Goal: Task Accomplishment & Management: Manage account settings

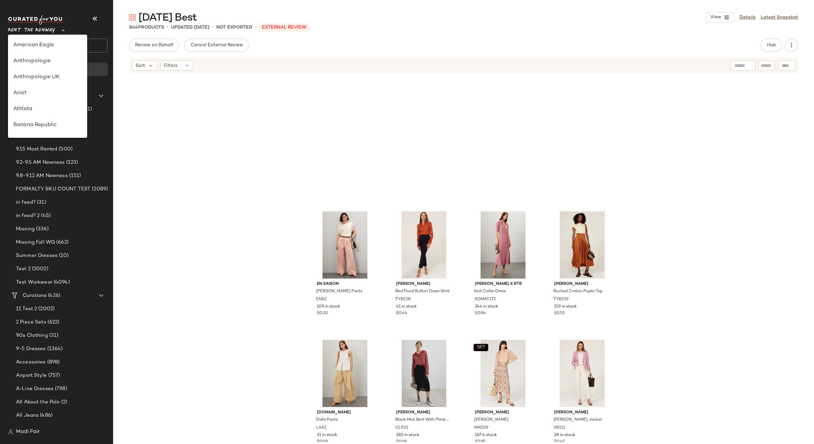
scroll to position [304, 0]
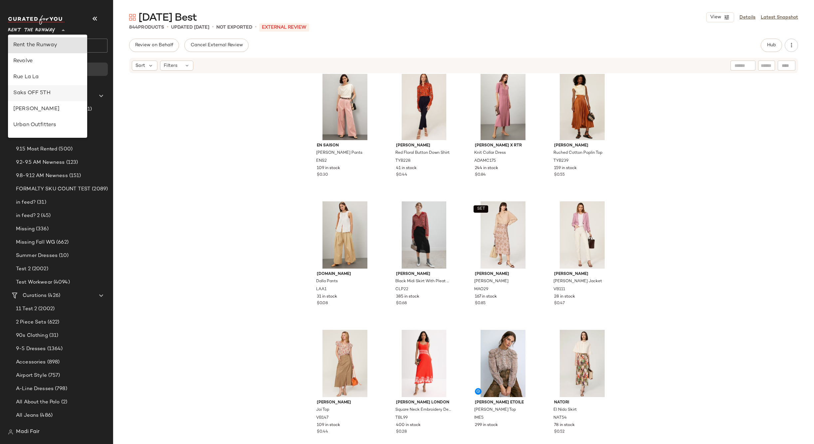
click at [60, 97] on div "Saks OFF 5TH" at bounding box center [47, 93] width 69 height 8
type input "**"
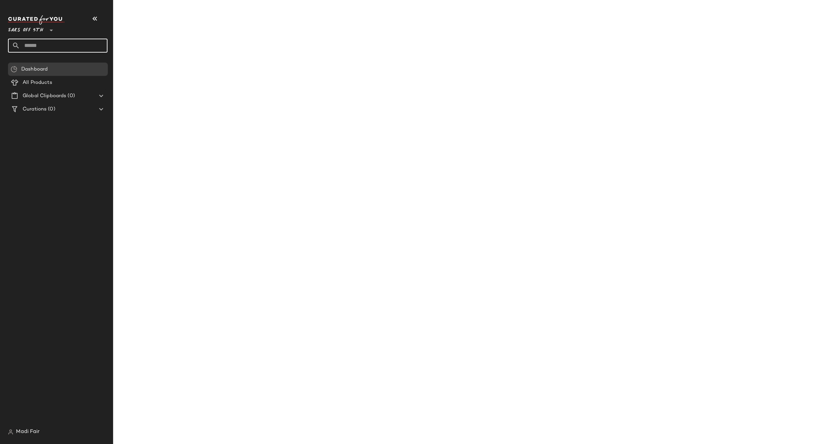
click at [42, 47] on input "text" at bounding box center [64, 46] width 88 height 14
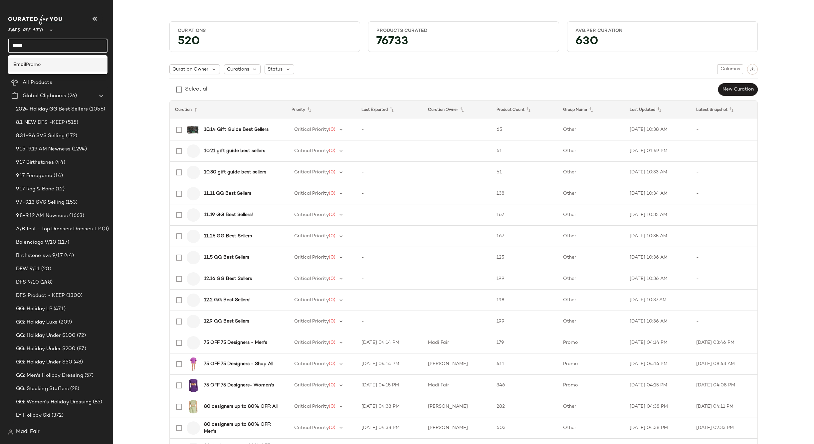
type input "*****"
click at [45, 66] on div "Email Promo" at bounding box center [57, 64] width 89 height 7
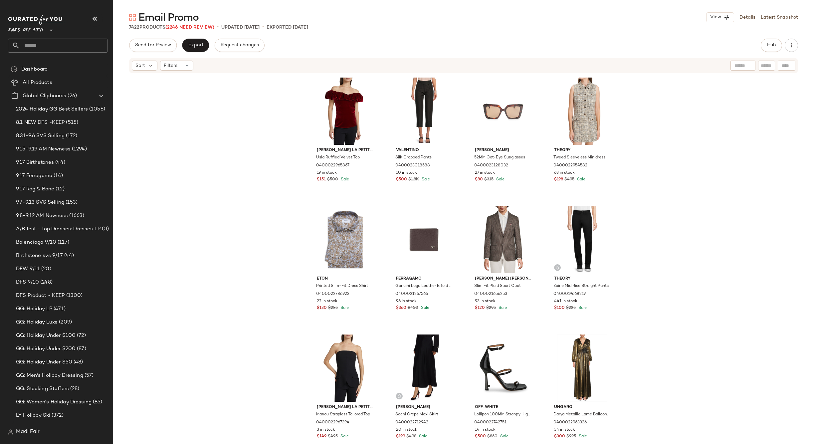
click at [168, 129] on div "[PERSON_NAME] La Petite Robe Usla Ruffled Velvet Top 0400022965867 19 in stock …" at bounding box center [463, 258] width 701 height 368
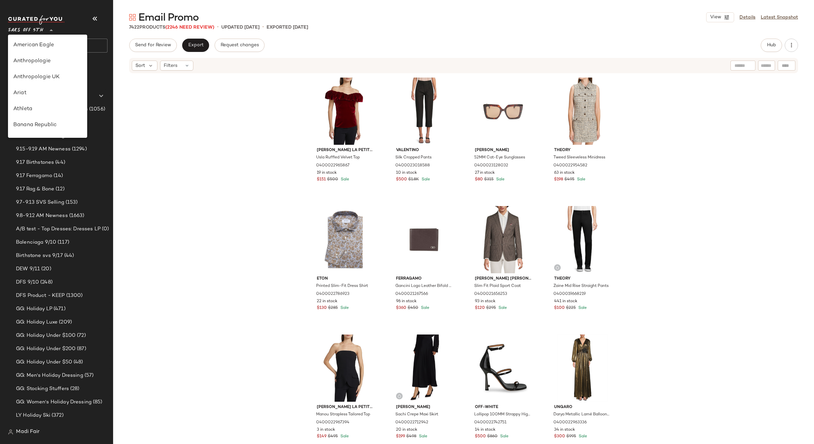
click at [48, 29] on icon at bounding box center [51, 30] width 8 height 8
click at [54, 62] on div "Rent the Runway" at bounding box center [47, 64] width 69 height 8
type input "**"
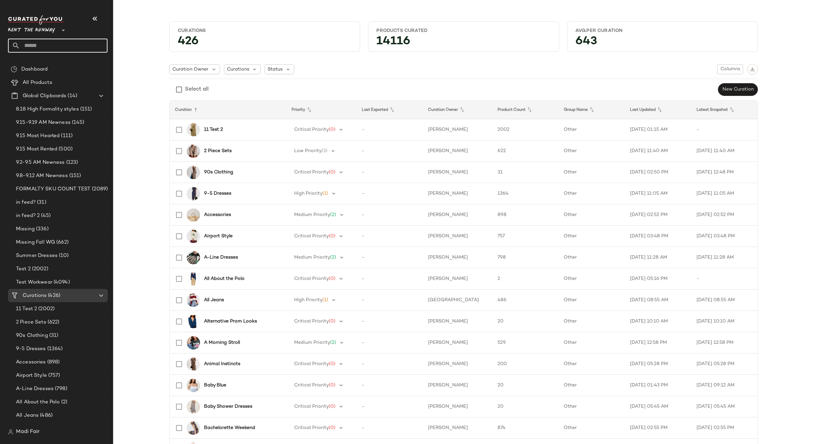
click at [53, 48] on input "text" at bounding box center [64, 46] width 88 height 14
type input "****"
click at [56, 64] on span "d Piece / 'The Art of the Layer'" at bounding box center [82, 64] width 68 height 7
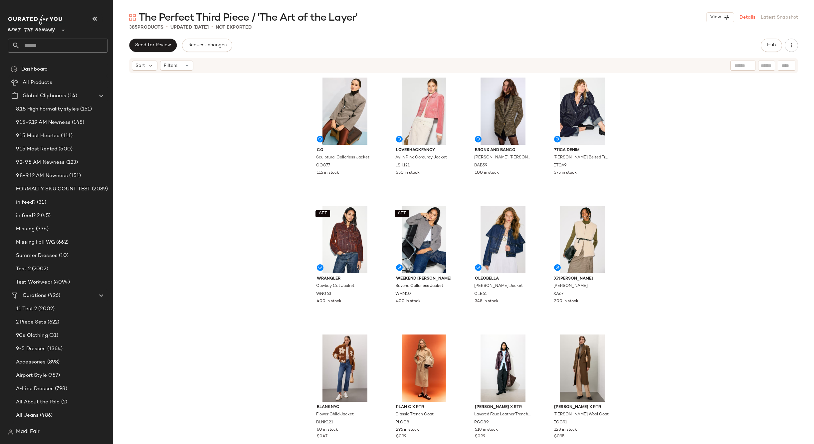
click at [749, 16] on link "Details" at bounding box center [748, 17] width 16 height 7
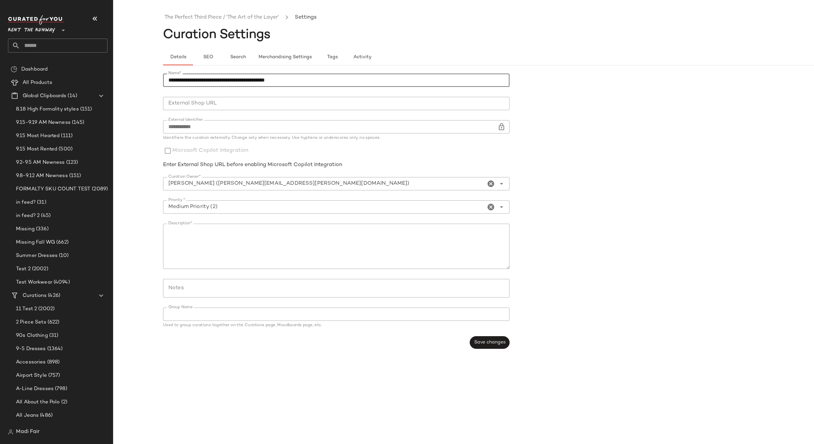
drag, startPoint x: 294, startPoint y: 80, endPoint x: 229, endPoint y: 87, distance: 65.2
click at [229, 87] on input "**********" at bounding box center [336, 80] width 347 height 13
drag, startPoint x: 198, startPoint y: 83, endPoint x: 168, endPoint y: 84, distance: 30.6
click at [168, 84] on input "**********" at bounding box center [336, 80] width 347 height 13
type input "**********"
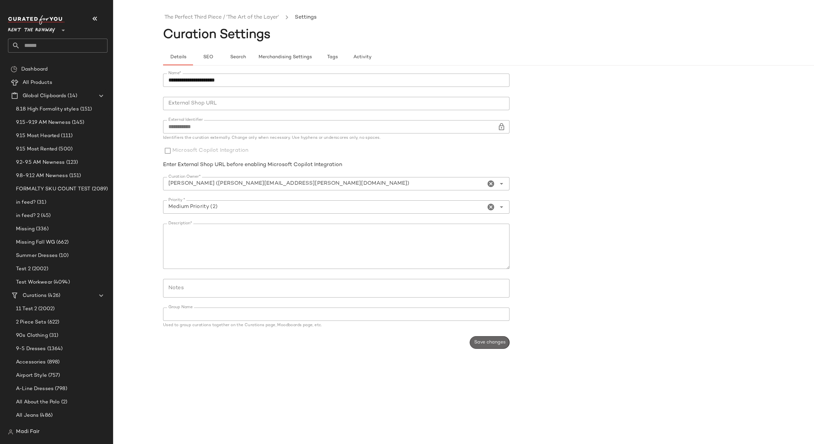
click at [485, 344] on span "Save changes" at bounding box center [490, 342] width 32 height 5
click at [208, 58] on span "SEO" at bounding box center [208, 57] width 10 height 5
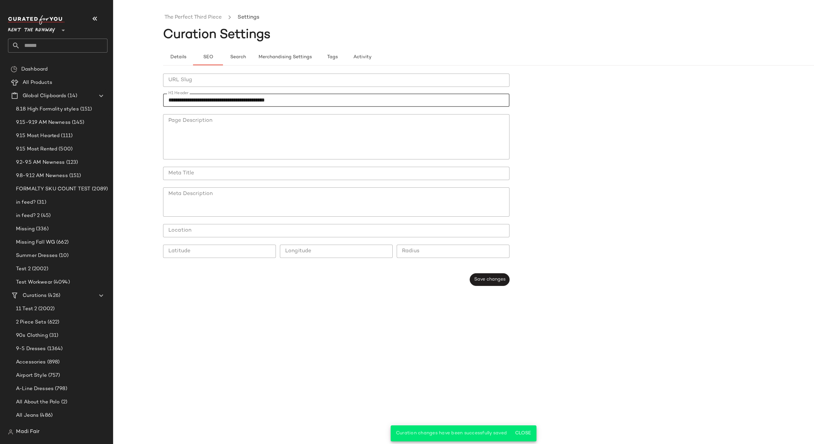
drag, startPoint x: 252, startPoint y: 101, endPoint x: 193, endPoint y: 100, distance: 58.6
click at [152, 104] on div "**********" at bounding box center [407, 228] width 814 height 434
paste input "**********"
type input "**********"
click at [481, 272] on div "**********" at bounding box center [338, 180] width 351 height 220
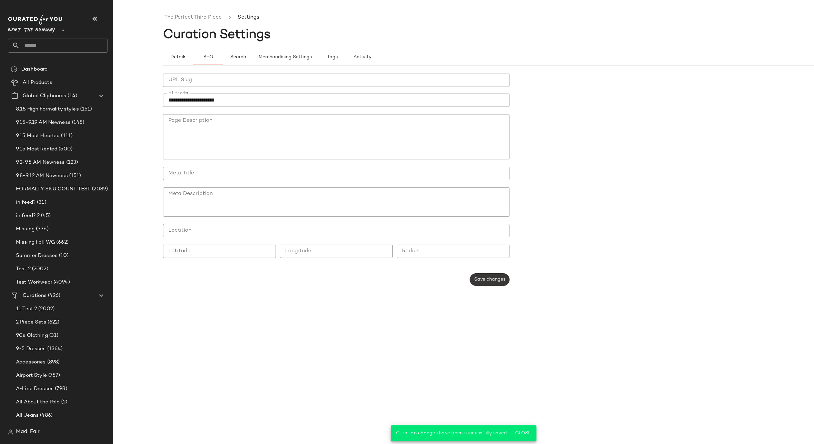
click at [484, 279] on span "Save changes" at bounding box center [490, 279] width 32 height 5
click at [179, 56] on span "Details" at bounding box center [178, 57] width 16 height 5
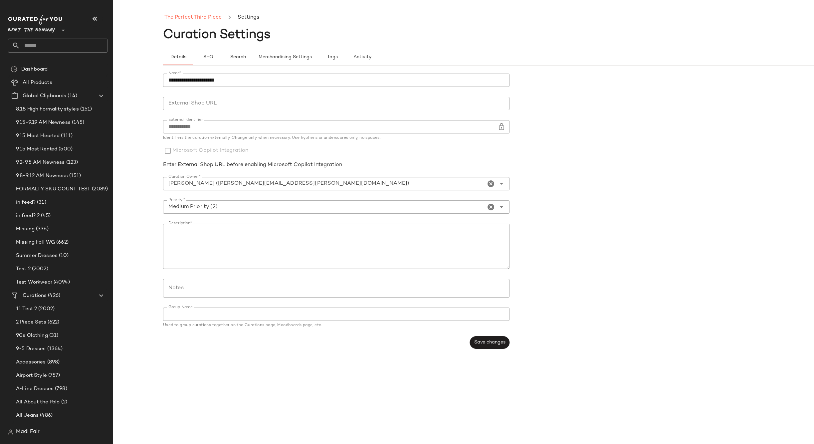
click at [187, 20] on link "The Perfect Third Piece" at bounding box center [192, 17] width 57 height 9
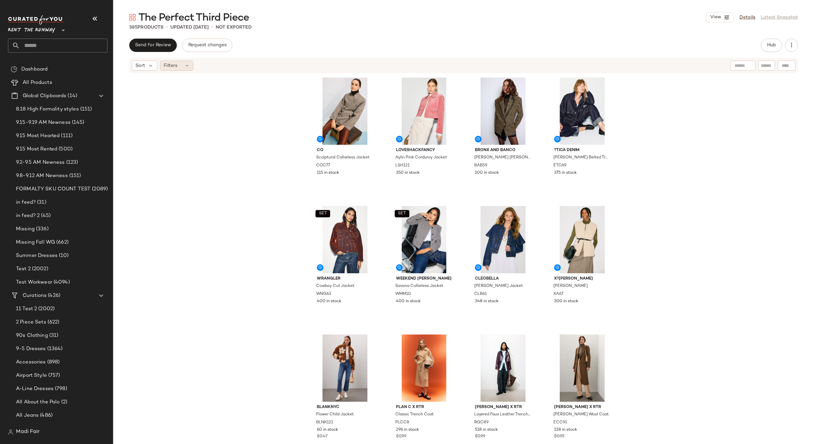
click at [165, 62] on div "Filters" at bounding box center [176, 66] width 33 height 10
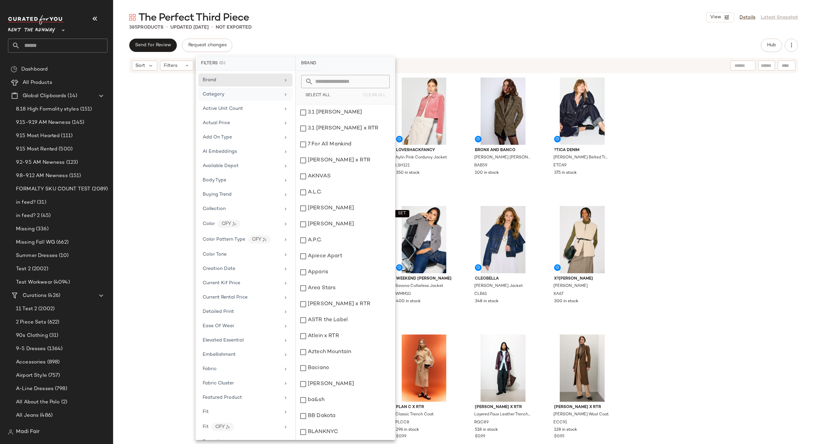
click at [229, 95] on div "Category" at bounding box center [242, 94] width 78 height 7
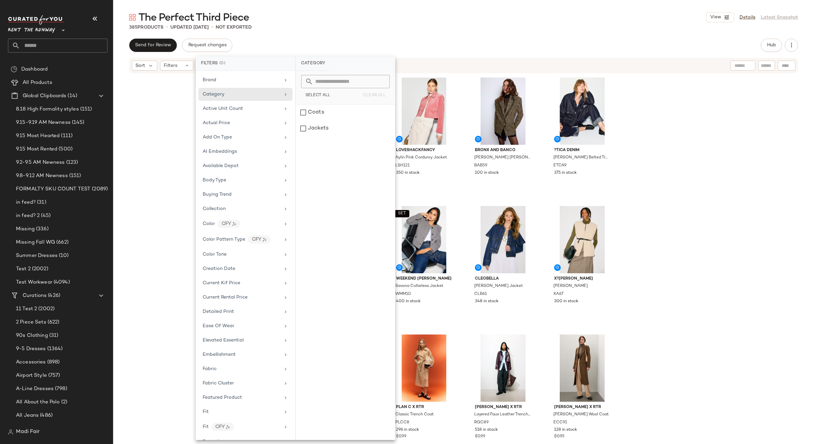
click at [473, 37] on div "The Perfect Third Piece View Details Latest Snapshot 385 Products • updated [DA…" at bounding box center [463, 228] width 701 height 434
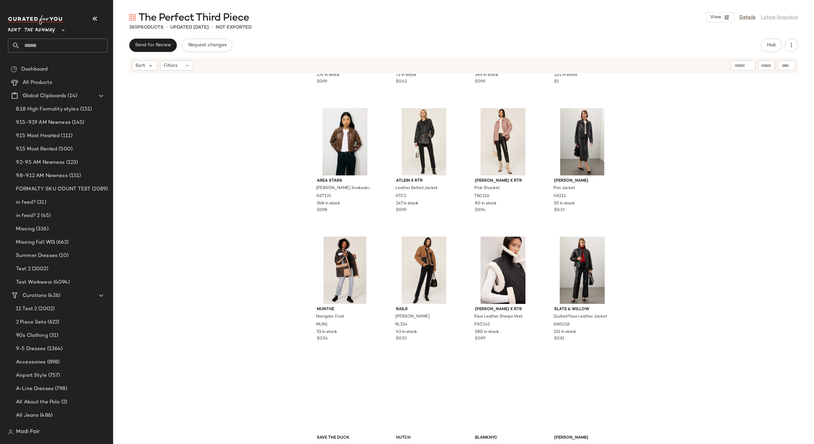
scroll to position [2602, 0]
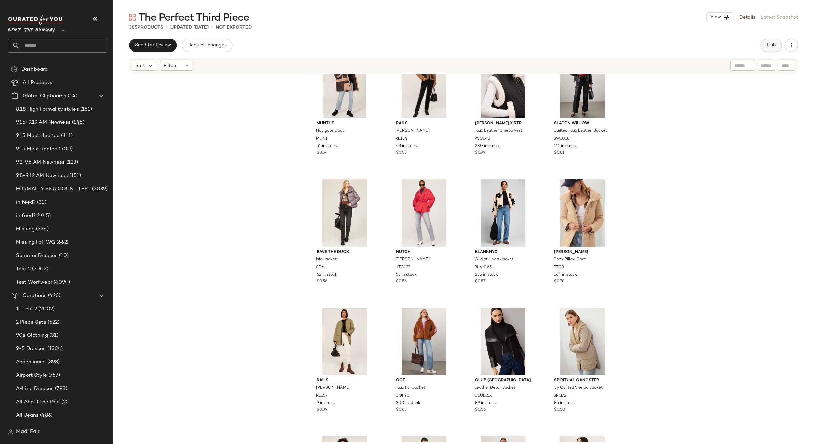
click at [766, 48] on button "Hub" at bounding box center [771, 45] width 21 height 13
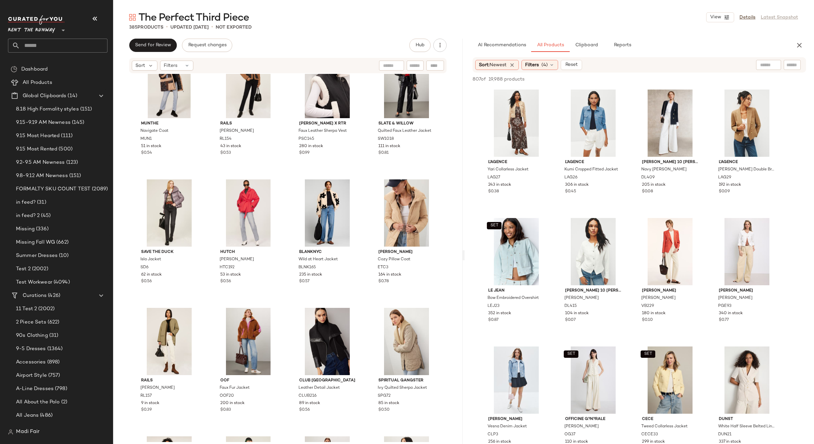
click at [524, 70] on div "Sort: Newest Filters (4) Reset" at bounding box center [640, 64] width 334 height 15
click at [525, 70] on div "Sort: Newest Filters (4) Reset" at bounding box center [640, 64] width 334 height 15
click at [539, 67] on span "Filters" at bounding box center [532, 65] width 14 height 7
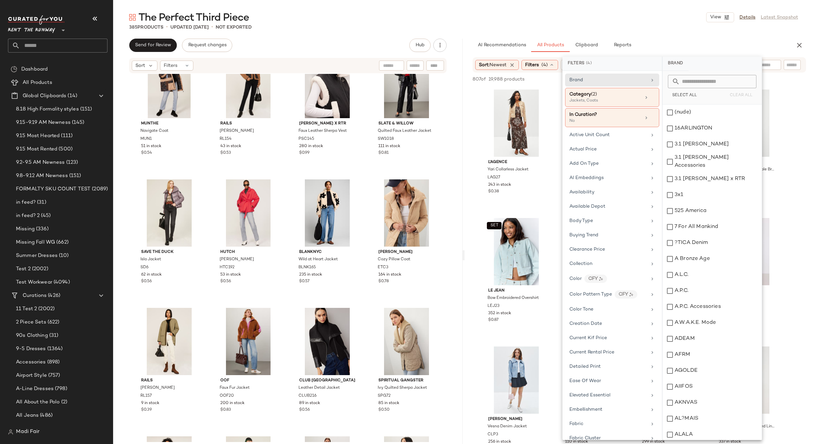
scroll to position [200, 0]
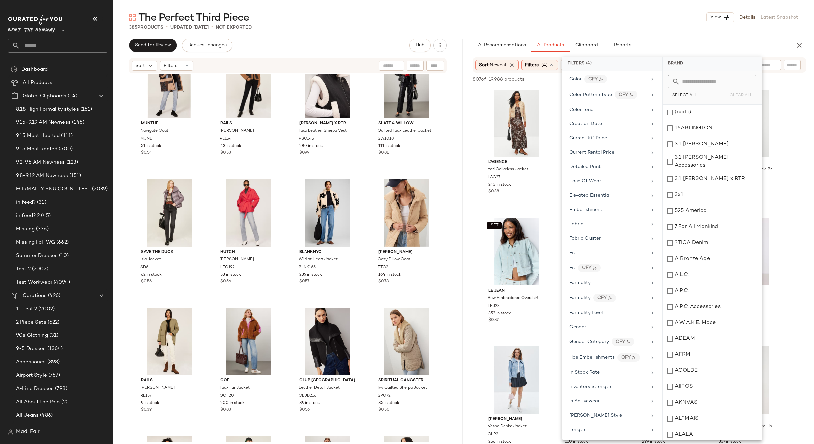
click at [602, 28] on div "385 Products • updated [DATE] • Not Exported" at bounding box center [463, 27] width 701 height 7
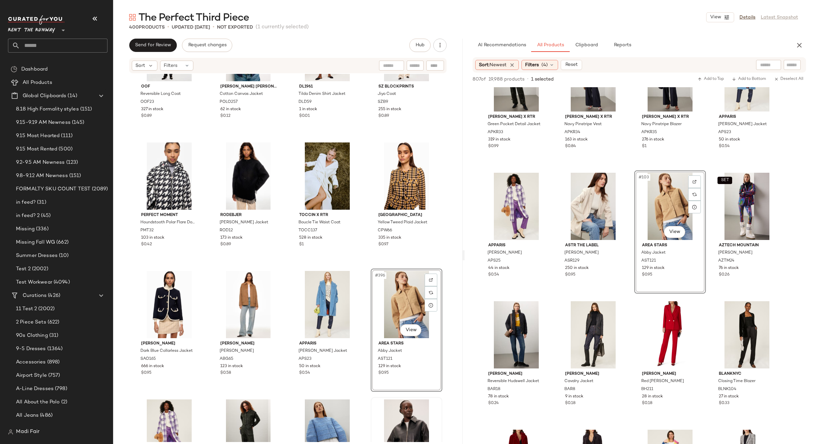
scroll to position [12485, 0]
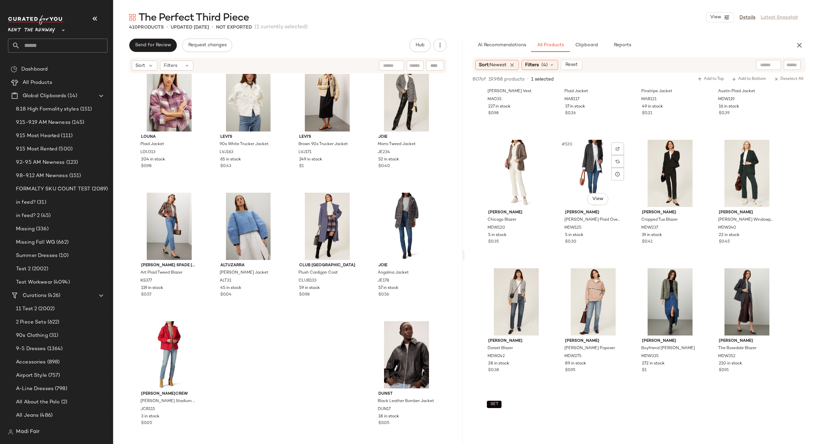
scroll to position [7791, 0]
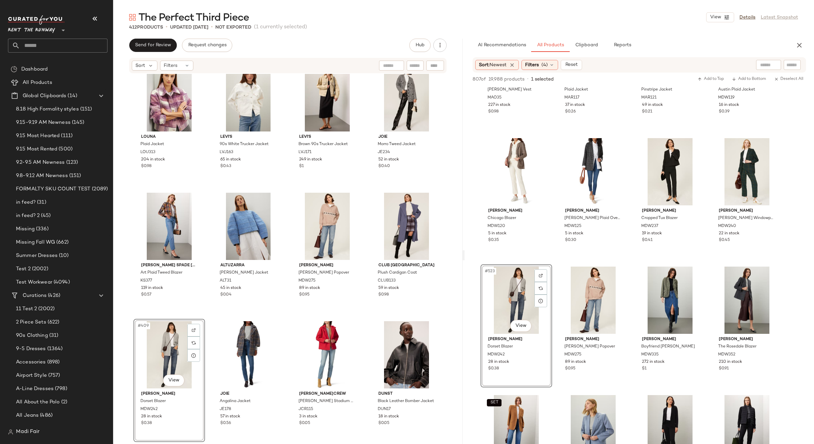
click at [161, 348] on div "#409 View" at bounding box center [169, 354] width 67 height 67
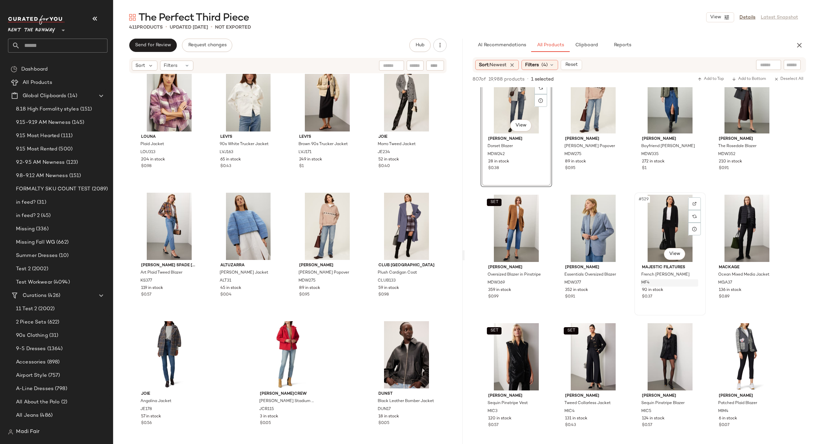
scroll to position [8024, 0]
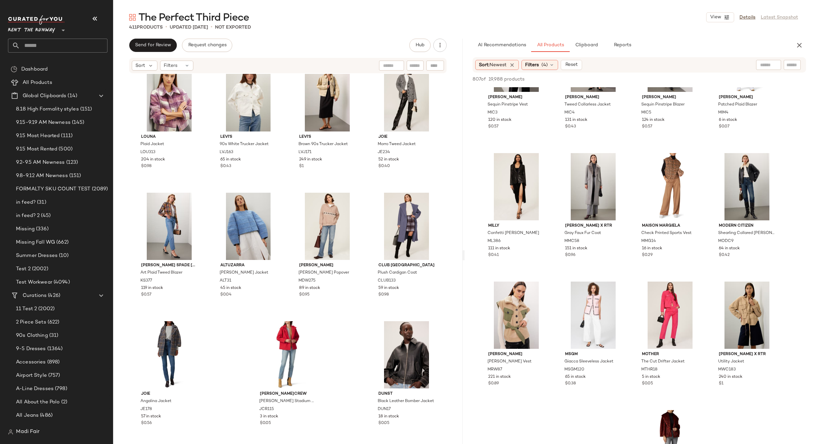
scroll to position [8291, 0]
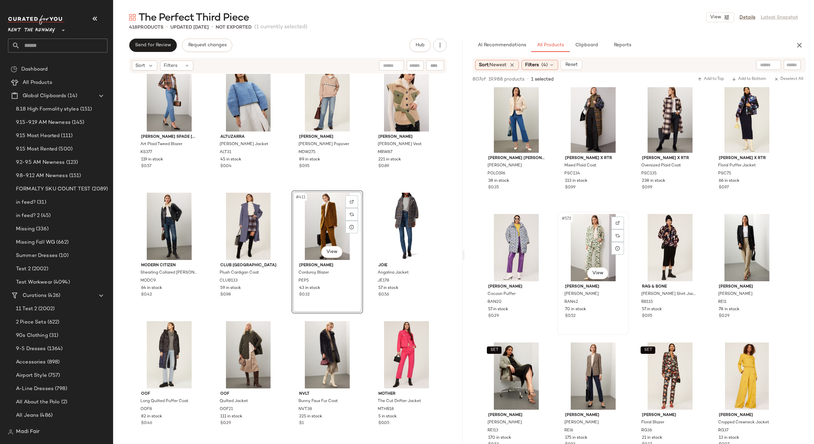
scroll to position [9423, 0]
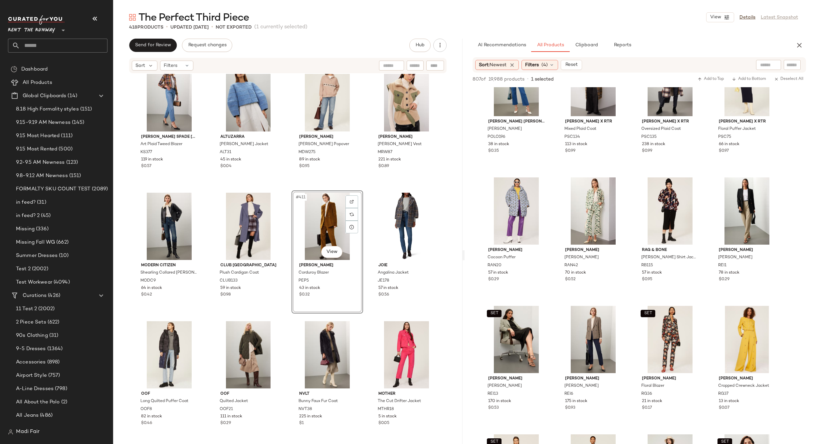
click at [315, 15] on div "The Perfect Third Piece View Details Latest Snapshot" at bounding box center [463, 17] width 701 height 13
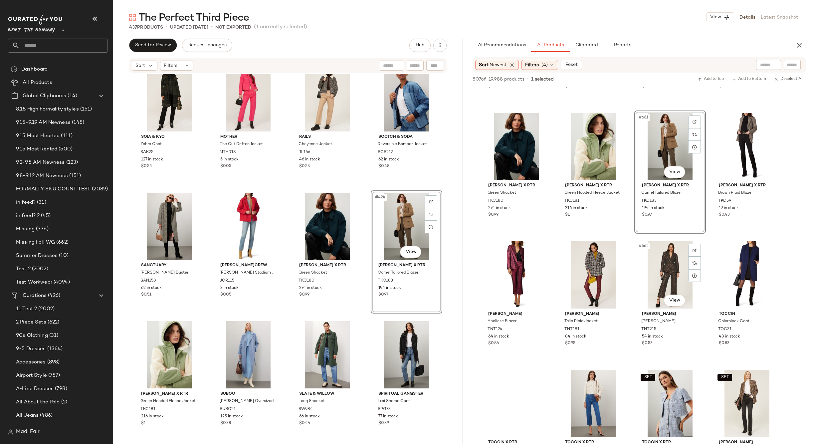
scroll to position [12319, 0]
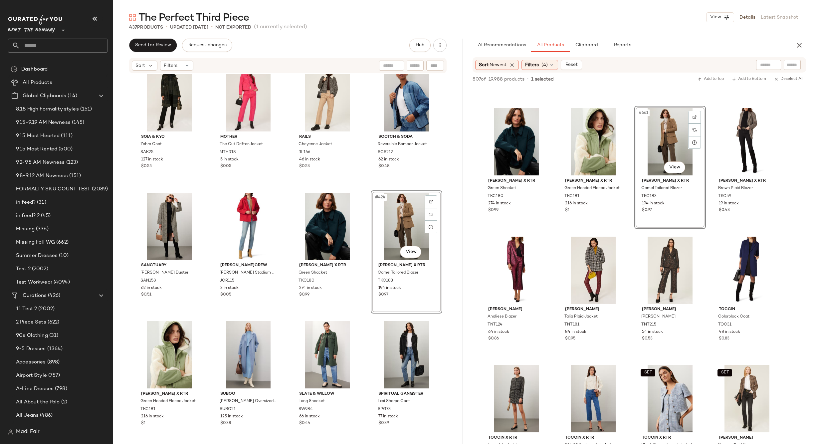
click at [402, 220] on div "#424 View" at bounding box center [406, 226] width 67 height 67
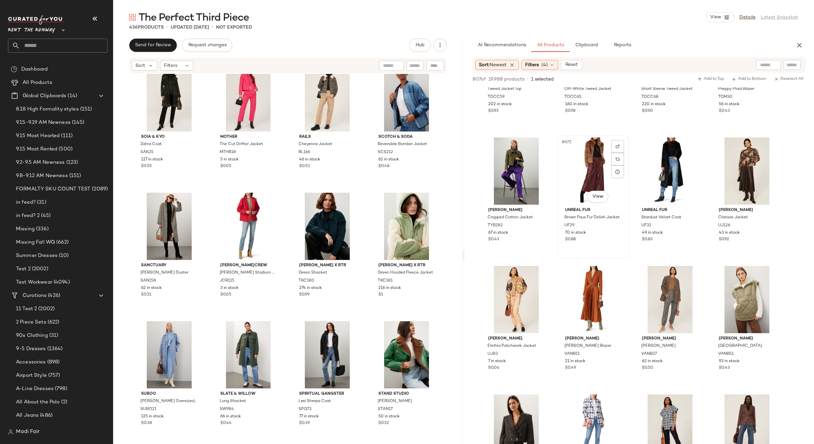
scroll to position [12719, 0]
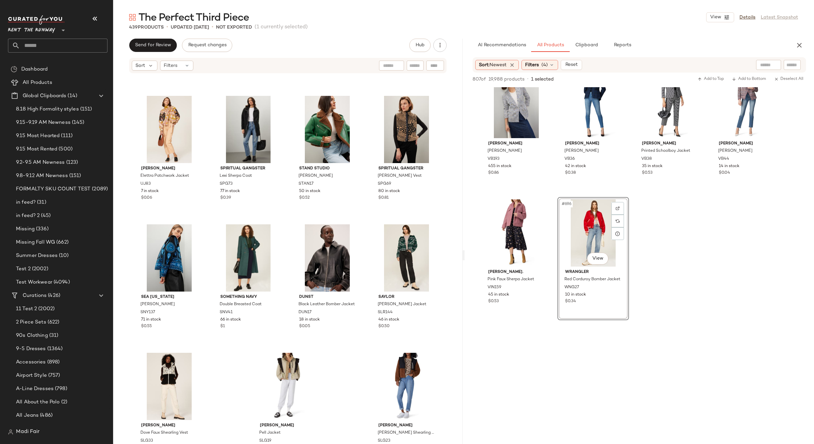
scroll to position [13771, 0]
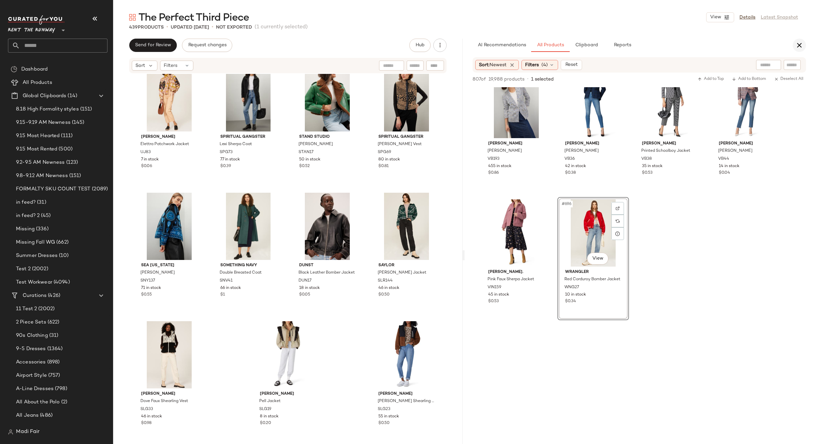
click at [798, 45] on icon "button" at bounding box center [800, 45] width 8 height 8
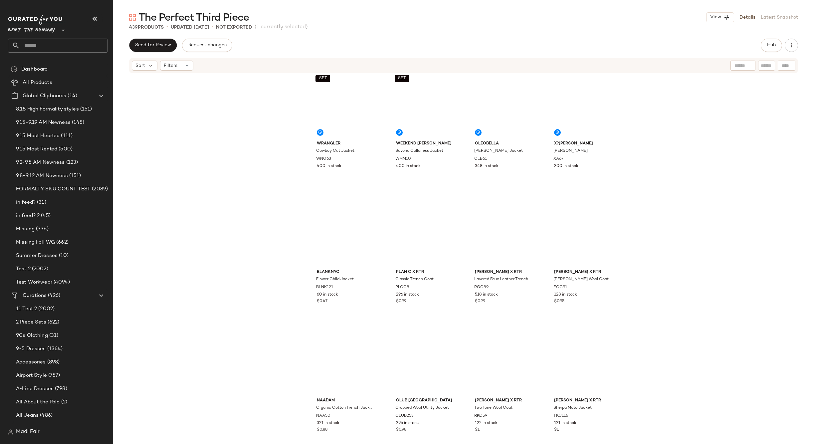
scroll to position [0, 0]
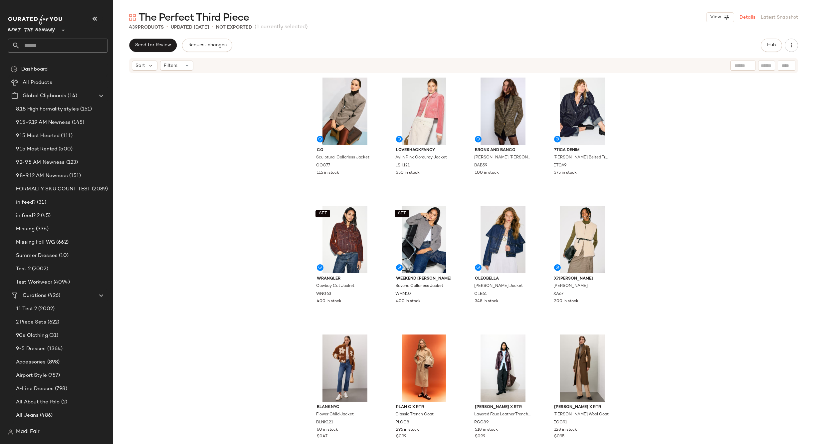
click at [750, 19] on link "Details" at bounding box center [748, 17] width 16 height 7
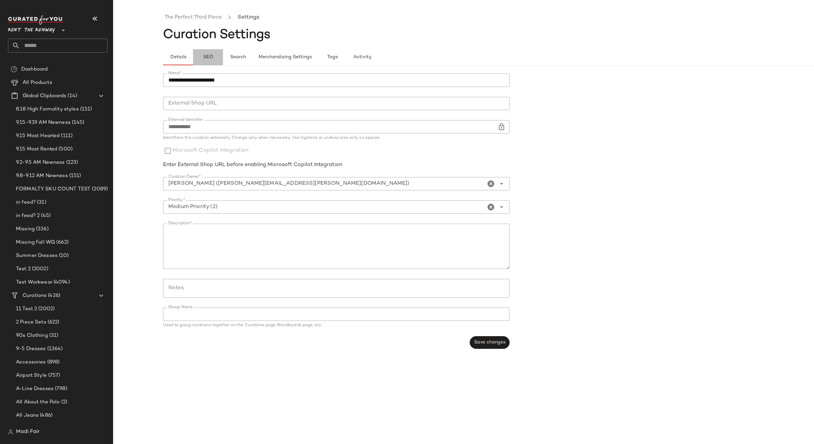
click at [206, 59] on span "SEO" at bounding box center [208, 57] width 10 height 5
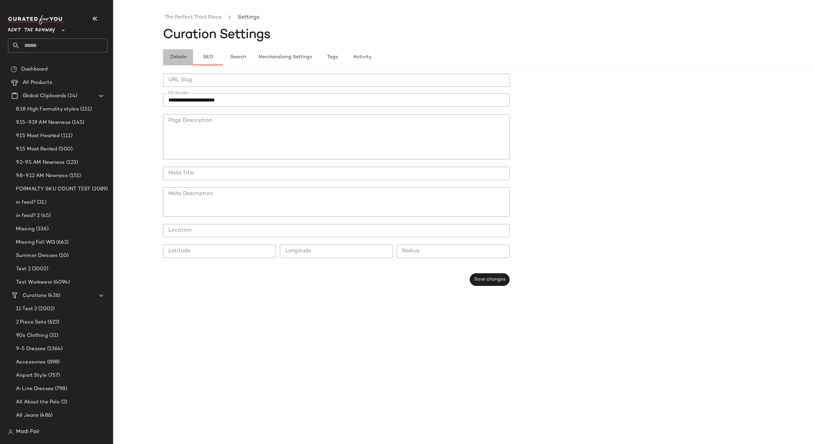
click at [180, 57] on span "Details" at bounding box center [178, 57] width 16 height 5
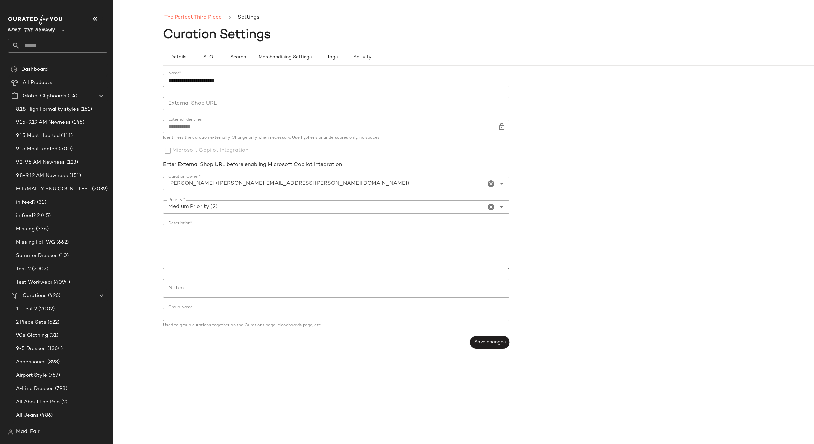
click at [191, 18] on link "The Perfect Third Piece" at bounding box center [192, 17] width 57 height 9
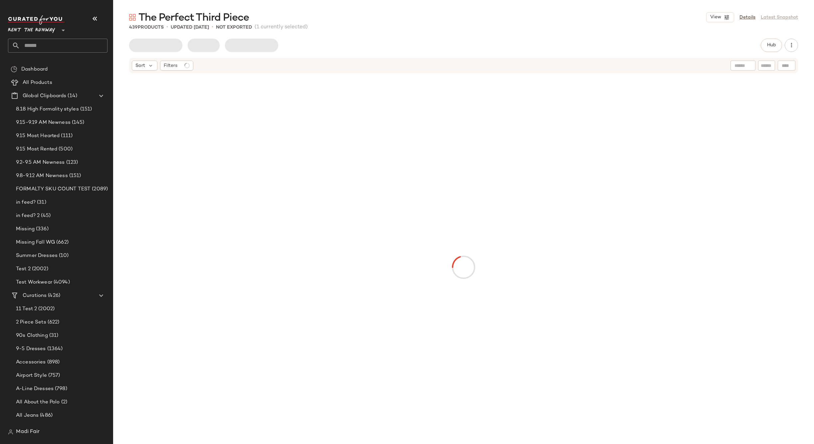
click at [64, 44] on input "text" at bounding box center [64, 46] width 88 height 14
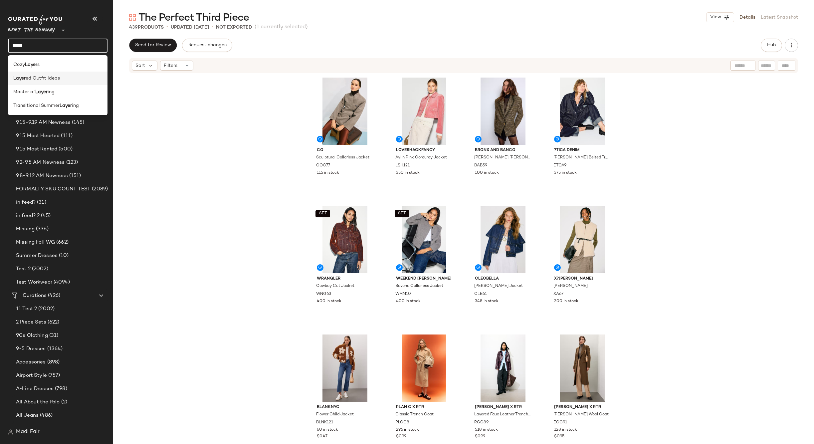
type input "*****"
click at [58, 78] on span "ed Outfit Ideas" at bounding box center [43, 78] width 34 height 7
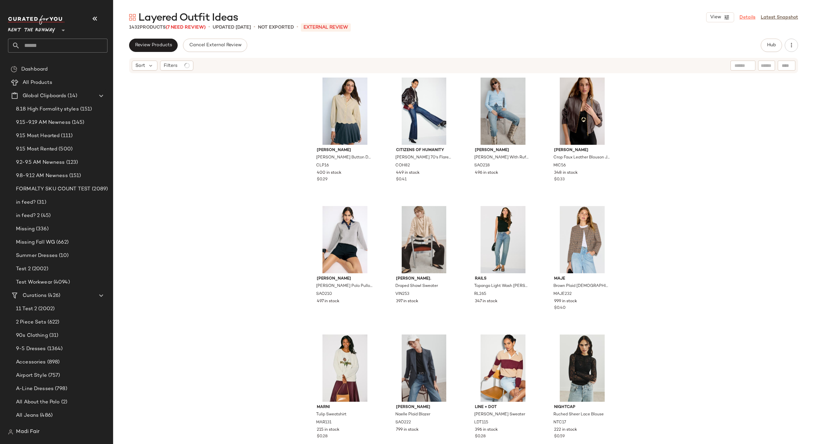
click at [750, 18] on link "Details" at bounding box center [748, 17] width 16 height 7
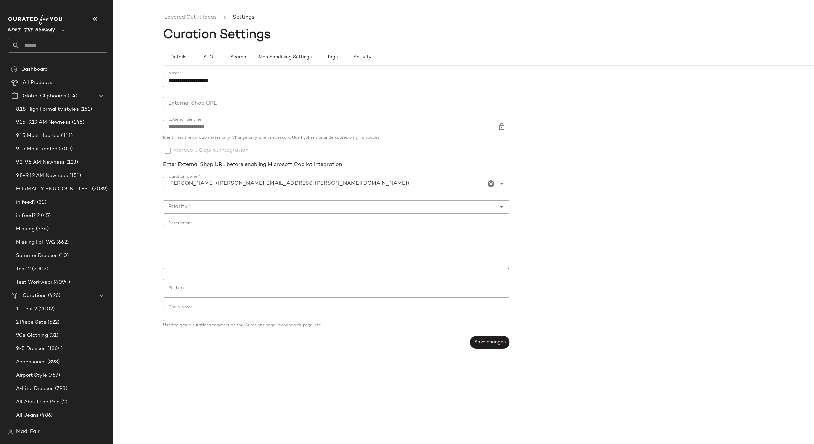
click at [74, 47] on input "text" at bounding box center [64, 46] width 88 height 14
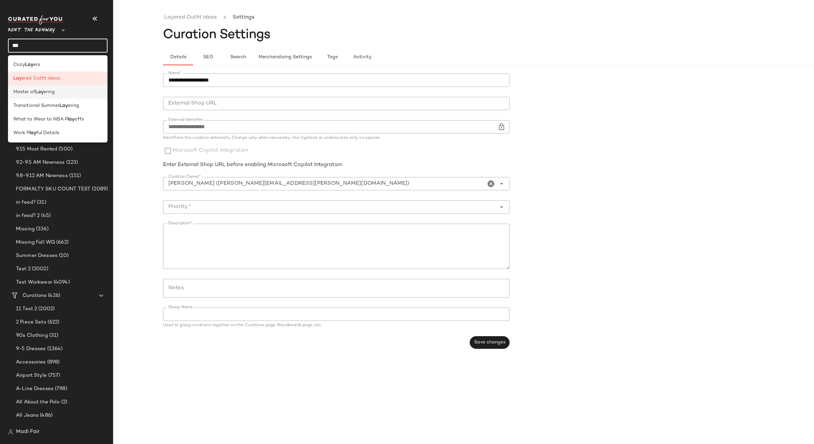
type input "***"
click at [66, 90] on div "Master of [PERSON_NAME]" at bounding box center [57, 92] width 89 height 7
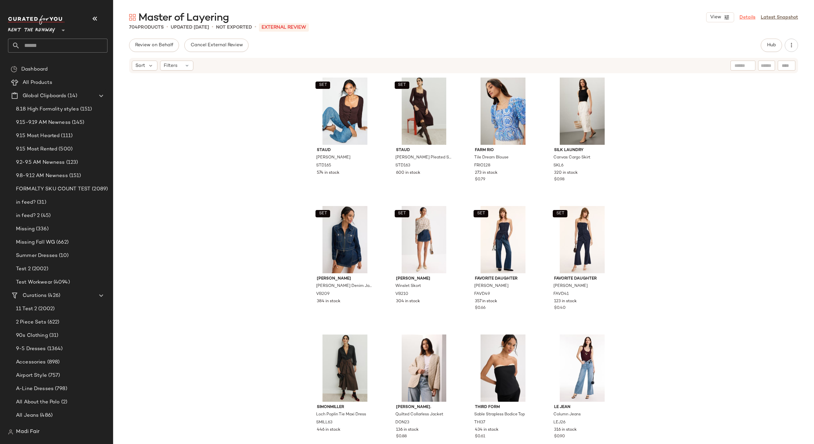
click at [749, 17] on link "Details" at bounding box center [748, 17] width 16 height 7
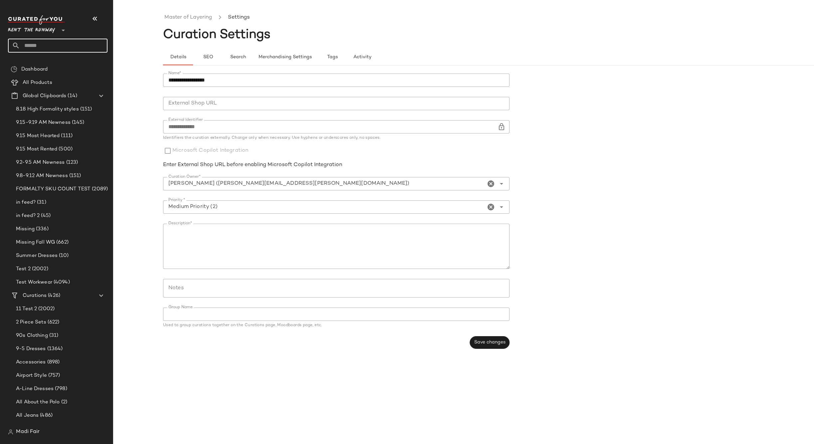
click at [67, 49] on input "text" at bounding box center [64, 46] width 88 height 14
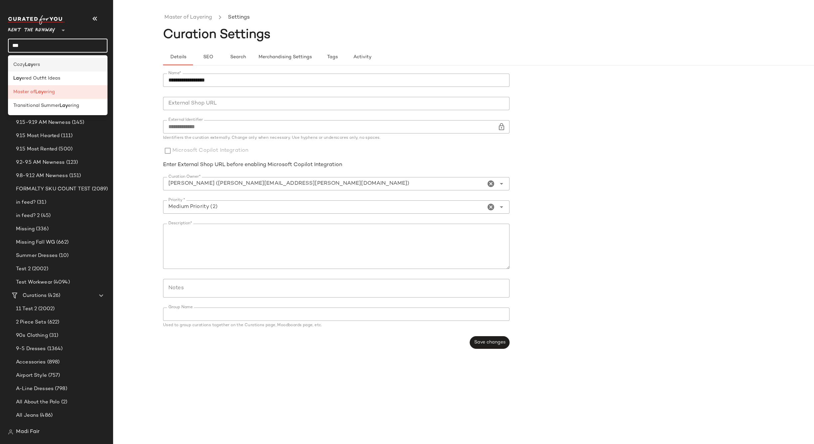
type input "***"
click at [57, 69] on div "Cozy Lay ers" at bounding box center [58, 65] width 100 height 14
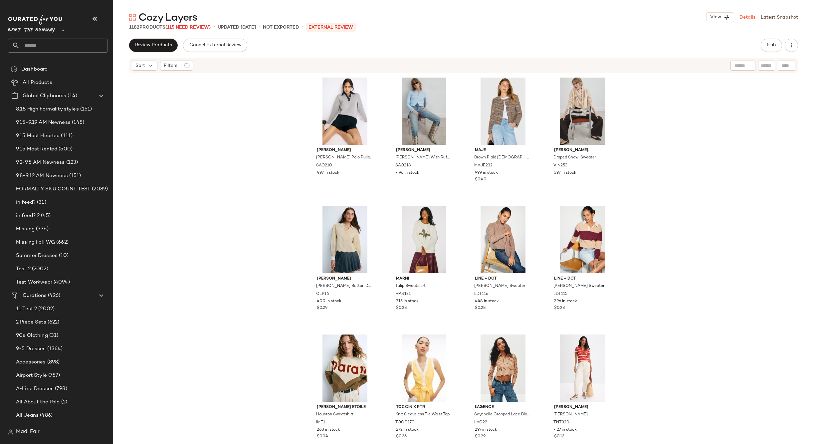
click at [748, 16] on link "Details" at bounding box center [748, 17] width 16 height 7
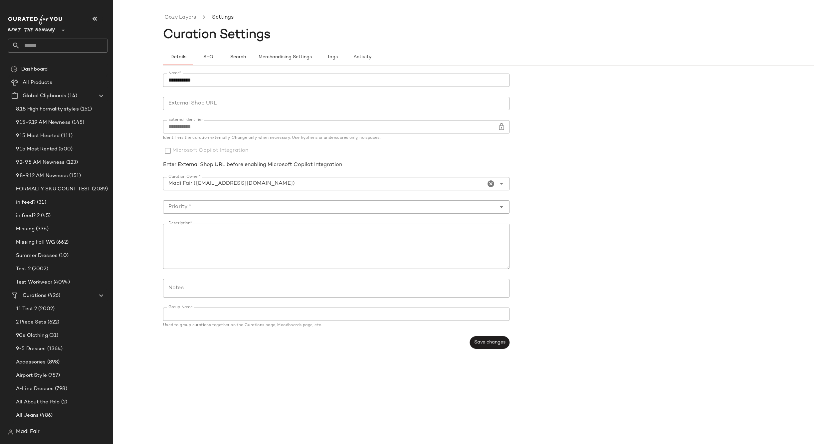
click at [466, 49] on div "Details SEO Search Merchandising Settings Tags Activity" at bounding box center [513, 53] width 701 height 24
click at [42, 48] on input "text" at bounding box center [64, 46] width 88 height 14
type input "****"
click at [42, 59] on div "The Perfect Thir d Piece" at bounding box center [58, 65] width 100 height 14
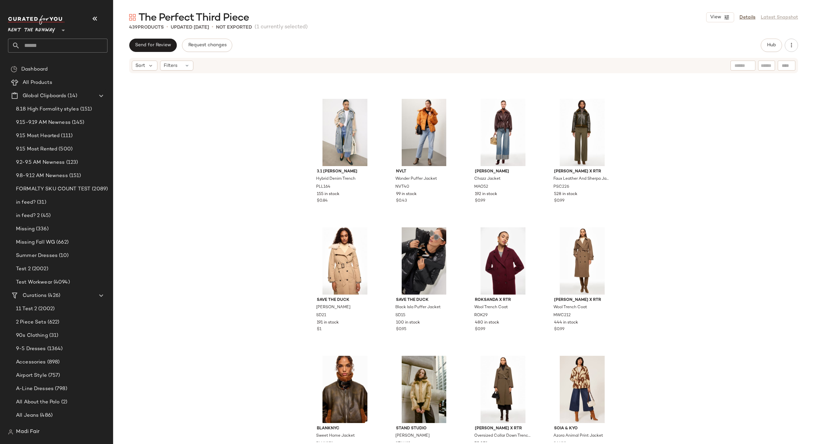
scroll to position [638, 0]
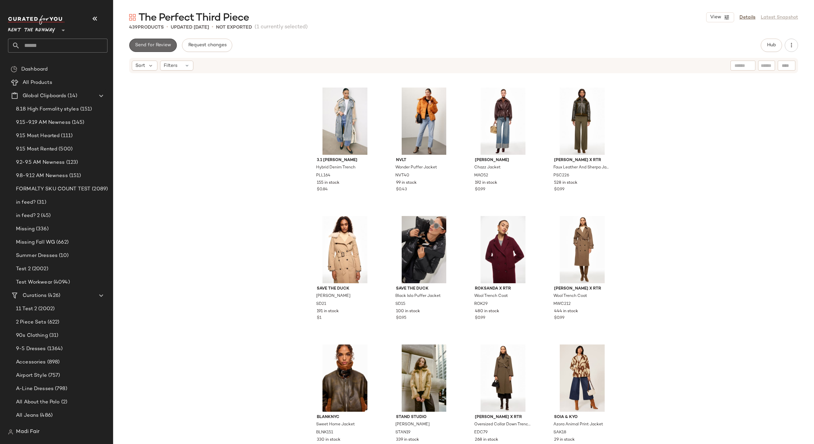
click at [163, 45] on span "Send for Review" at bounding box center [153, 45] width 36 height 5
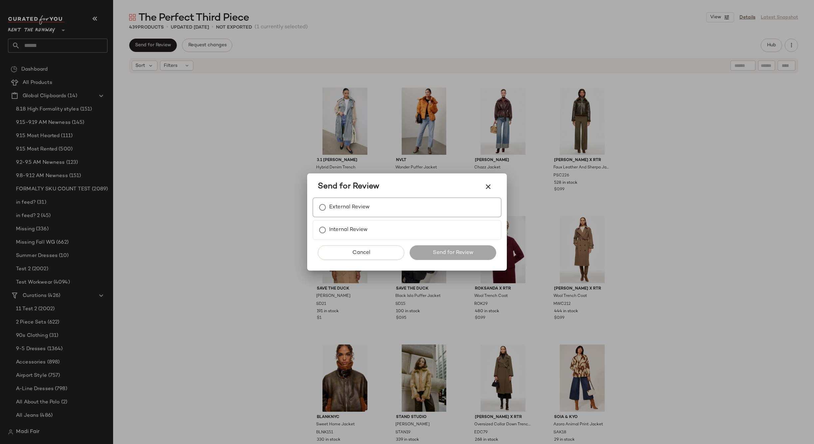
click at [381, 204] on div "External Review" at bounding box center [407, 207] width 189 height 20
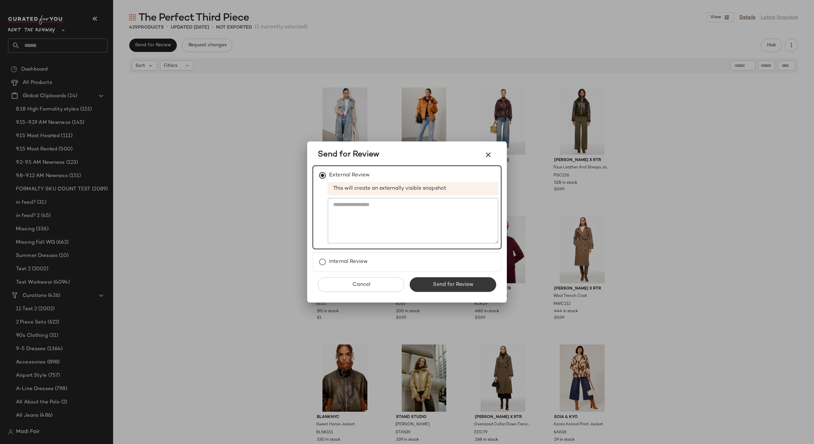
click at [424, 283] on button "Send for Review" at bounding box center [453, 284] width 87 height 15
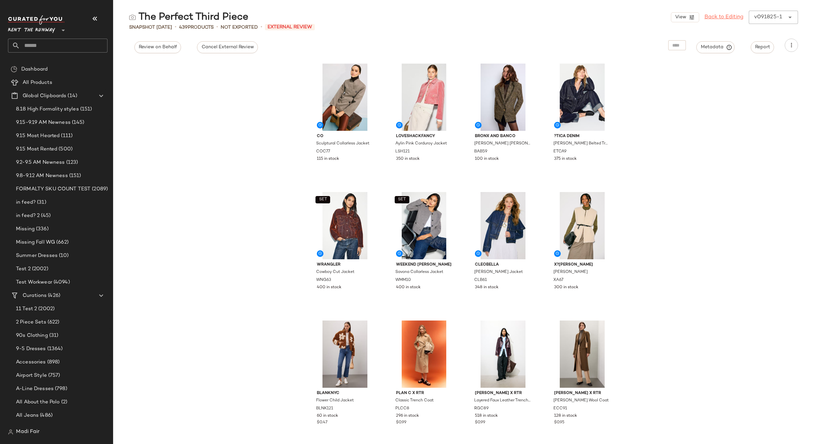
click at [716, 17] on link "Back to Editing" at bounding box center [724, 17] width 39 height 8
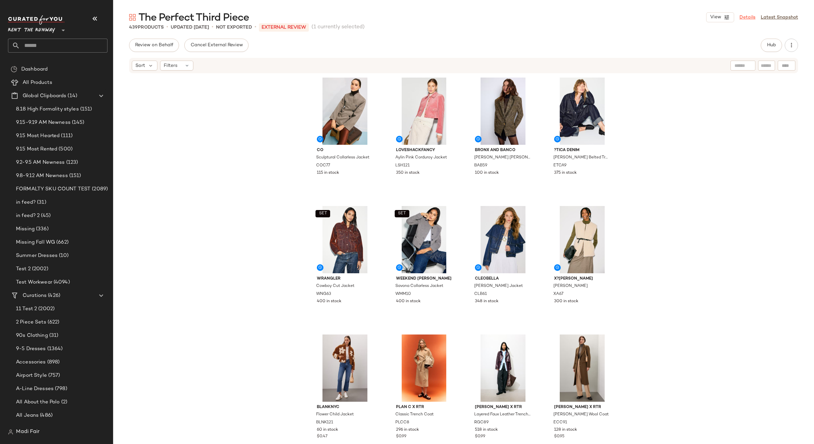
click at [748, 16] on link "Details" at bounding box center [748, 17] width 16 height 7
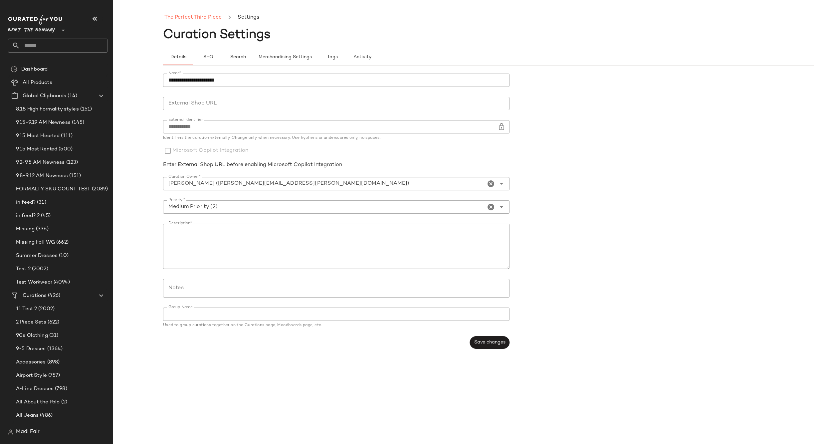
click at [194, 20] on link "The Perfect Third Piece" at bounding box center [192, 17] width 57 height 9
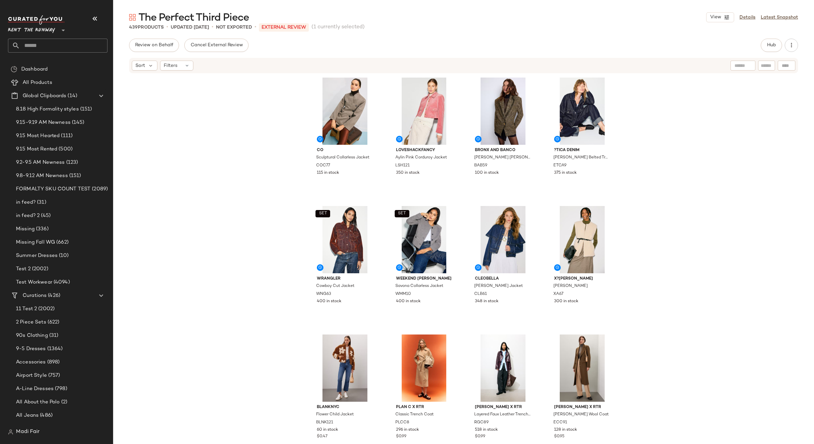
click at [246, 197] on div "Co Sculptural Collarless Jacket COC77 115 in stock LoveShackFancy Aylin Pink Co…" at bounding box center [463, 258] width 701 height 368
click at [245, 157] on div "Co Sculptural Collarless Jacket COC77 115 in stock LoveShackFancy Aylin Pink Co…" at bounding box center [463, 258] width 701 height 368
click at [228, 134] on div "Co Sculptural Collarless Jacket COC77 115 in stock LoveShackFancy Aylin Pink Co…" at bounding box center [463, 258] width 701 height 368
click at [156, 103] on div "Co Sculptural Collarless Jacket COC77 115 in stock LoveShackFancy Aylin Pink Co…" at bounding box center [463, 258] width 701 height 368
click at [38, 44] on input "text" at bounding box center [64, 46] width 88 height 14
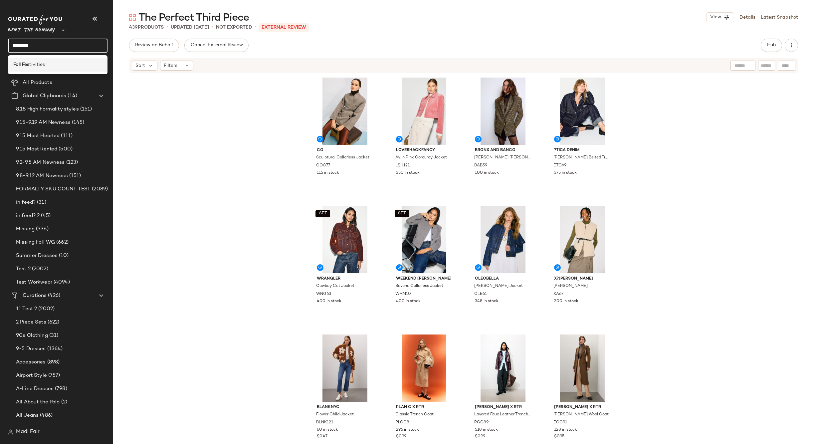
type input "********"
click at [40, 61] on span "tivities" at bounding box center [37, 64] width 16 height 7
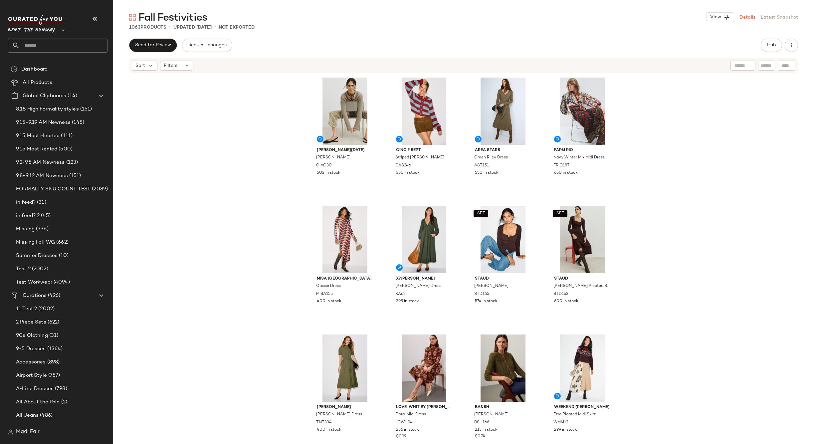
click at [745, 16] on link "Details" at bounding box center [748, 17] width 16 height 7
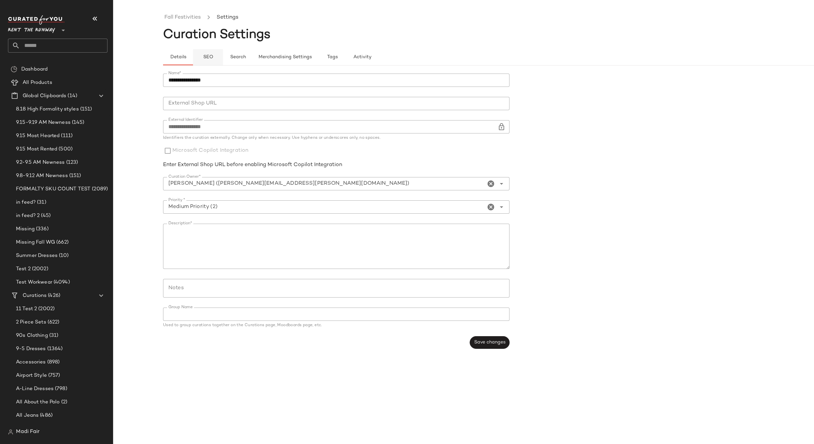
click at [210, 59] on span "SEO" at bounding box center [208, 57] width 10 height 5
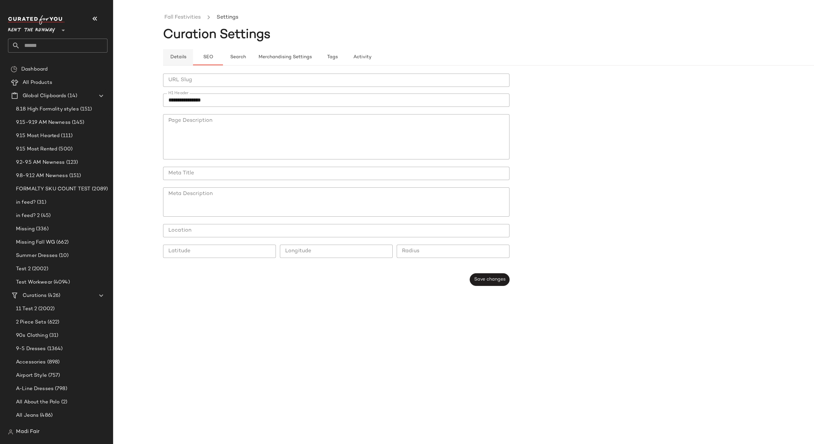
click at [182, 59] on span "Details" at bounding box center [178, 57] width 16 height 5
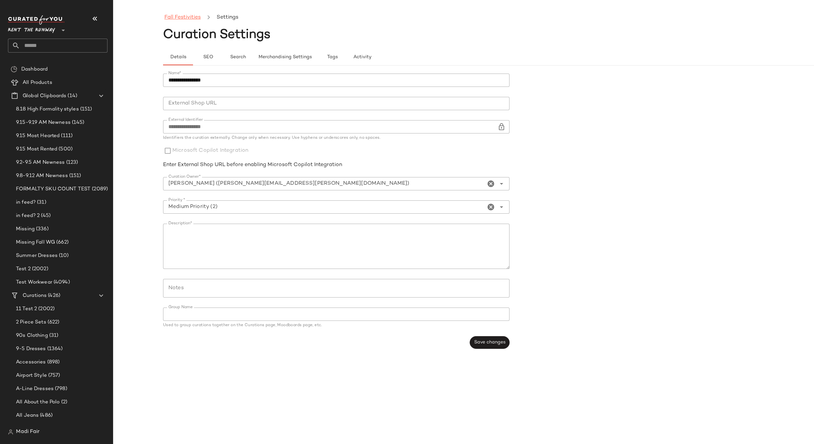
click at [178, 14] on link "Fall Festivities" at bounding box center [182, 17] width 36 height 9
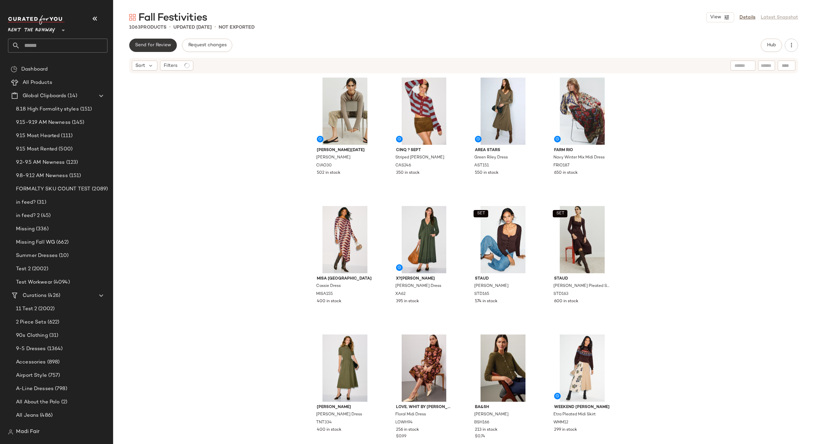
click at [159, 41] on button "Send for Review" at bounding box center [153, 45] width 48 height 13
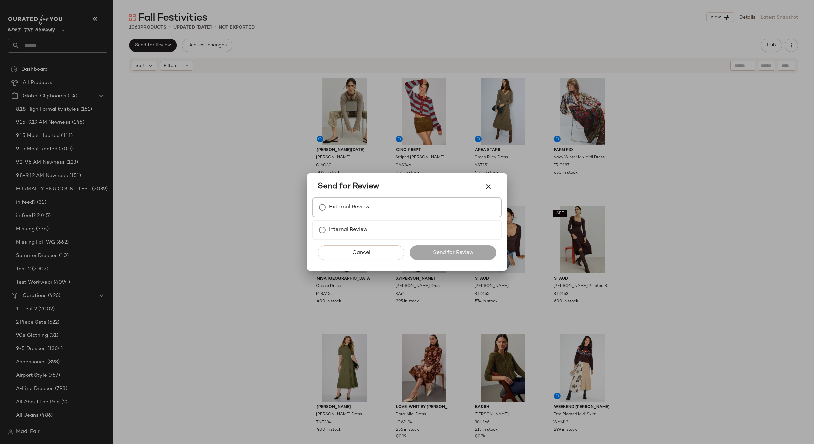
click at [377, 203] on div "External Review" at bounding box center [407, 207] width 189 height 20
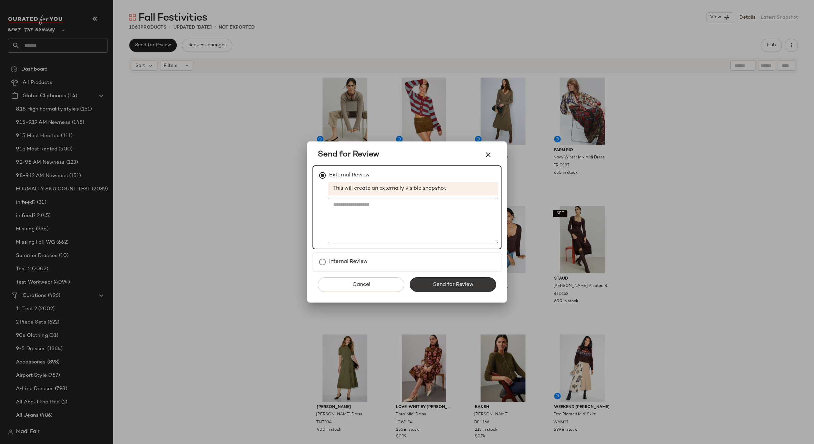
click at [425, 278] on button "Send for Review" at bounding box center [453, 284] width 87 height 15
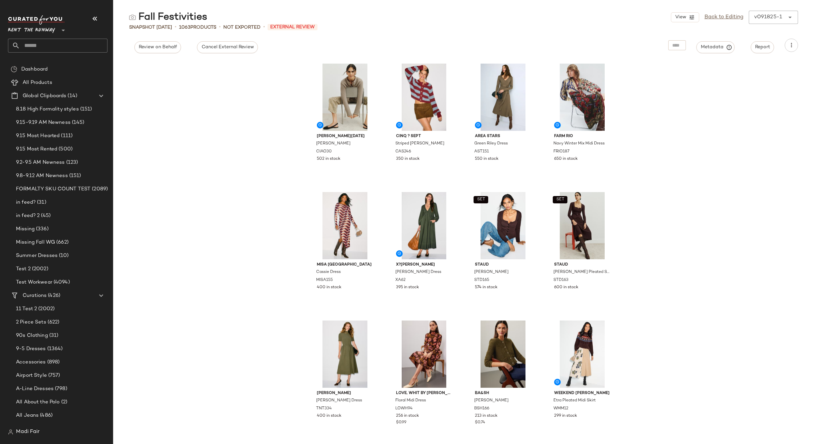
click at [36, 38] on div "Rent the Runway **" at bounding box center [58, 33] width 100 height 37
click at [36, 49] on input "text" at bounding box center [64, 46] width 88 height 14
type input "****"
click at [55, 69] on div "The Perfect Thir d Piece" at bounding box center [58, 65] width 100 height 14
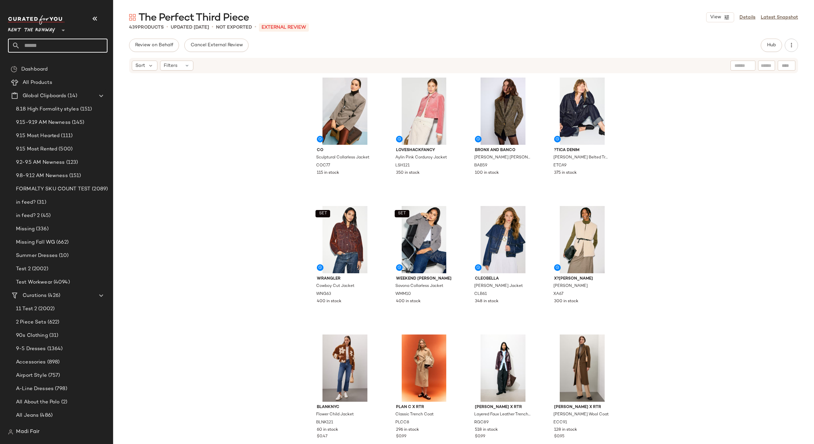
click at [58, 42] on input "text" at bounding box center [64, 46] width 88 height 14
type input "****"
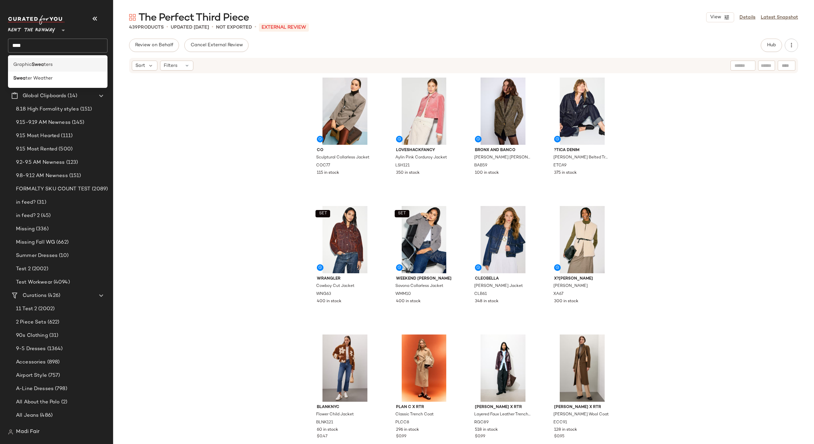
click at [51, 65] on span "ters" at bounding box center [48, 64] width 9 height 7
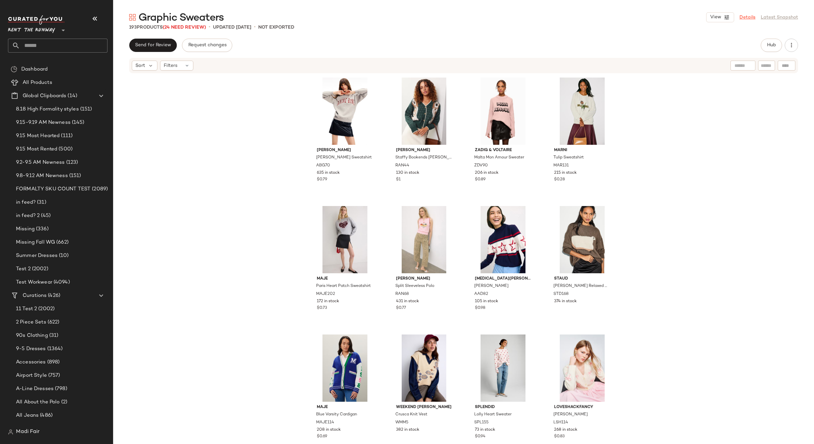
click at [752, 19] on link "Details" at bounding box center [748, 17] width 16 height 7
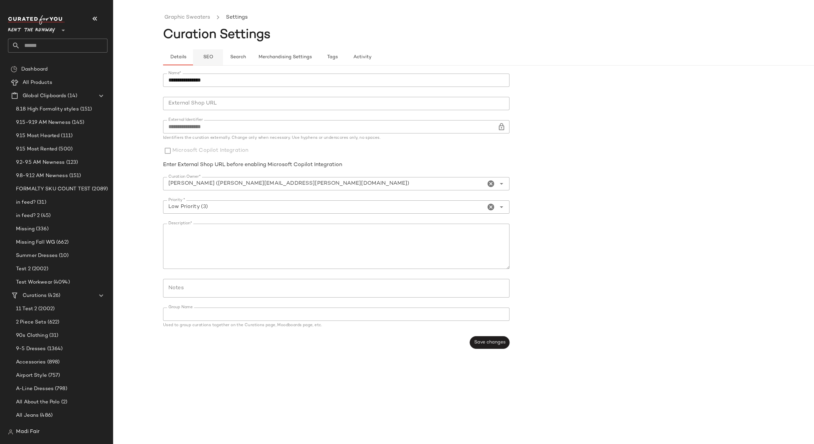
click at [206, 54] on button "SEO" at bounding box center [208, 57] width 30 height 16
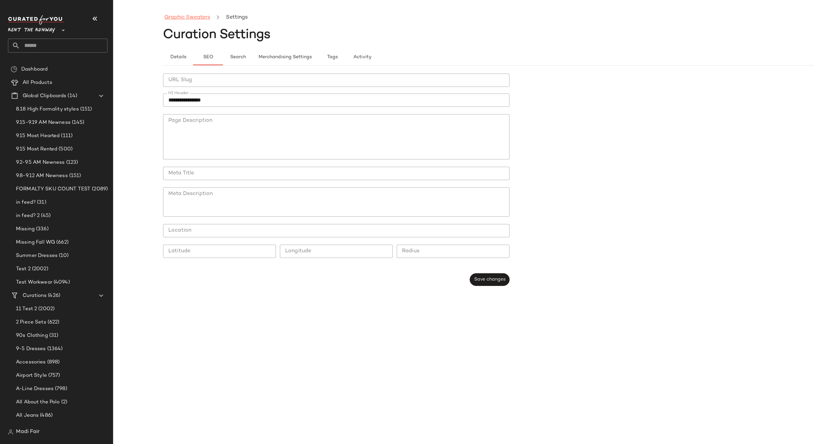
click at [189, 20] on link "Graphic Sweaters" at bounding box center [187, 17] width 46 height 9
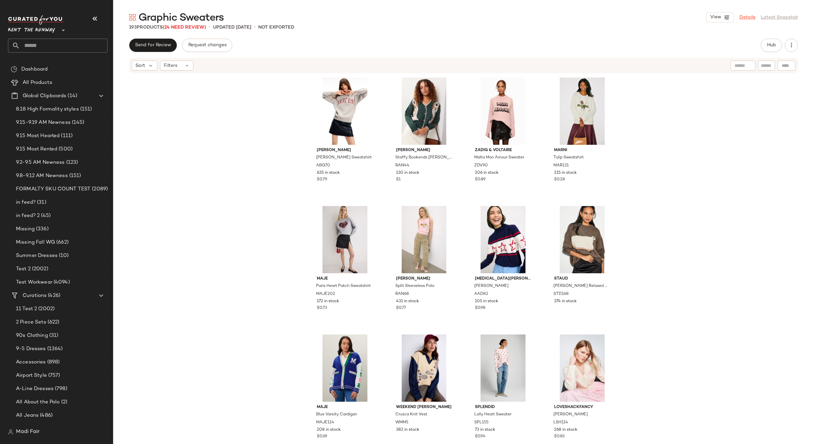
drag, startPoint x: 752, startPoint y: 18, endPoint x: 744, endPoint y: 17, distance: 8.0
click at [752, 18] on link "Details" at bounding box center [748, 17] width 16 height 7
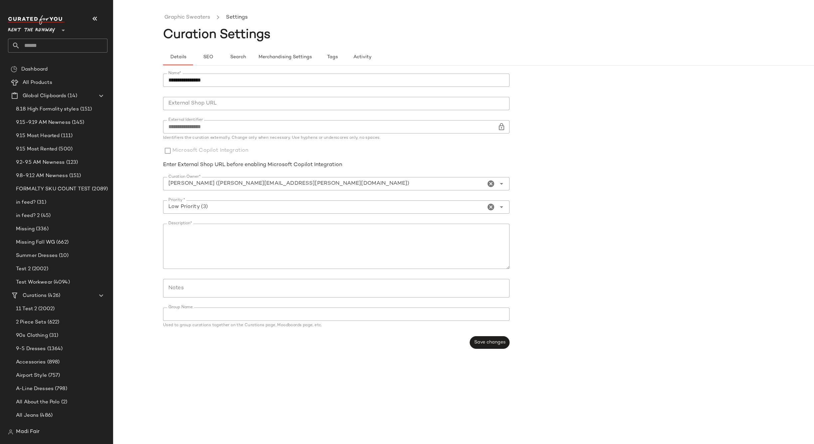
click at [217, 79] on input "**********" at bounding box center [336, 80] width 347 height 13
drag, startPoint x: 189, startPoint y: 81, endPoint x: 157, endPoint y: 82, distance: 32.6
click at [157, 82] on div "**********" at bounding box center [407, 228] width 814 height 434
click at [171, 81] on input "*******" at bounding box center [336, 80] width 347 height 13
click at [211, 80] on input "*******" at bounding box center [336, 80] width 347 height 13
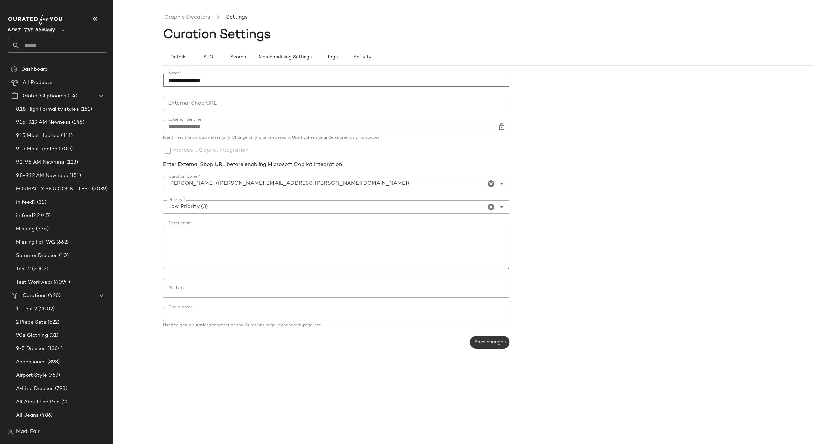
type input "**********"
click at [482, 343] on span "Save changes" at bounding box center [490, 342] width 32 height 5
drag, startPoint x: 216, startPoint y: 83, endPoint x: 165, endPoint y: 80, distance: 51.0
click at [159, 81] on div "**********" at bounding box center [407, 228] width 814 height 434
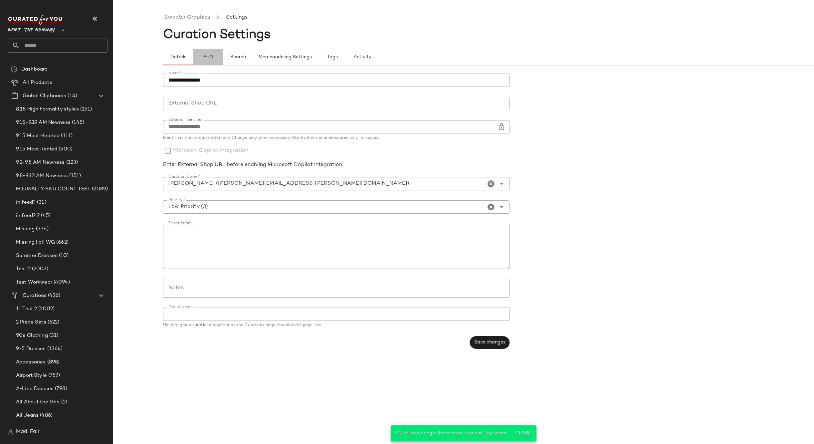
click at [203, 54] on button "SEO" at bounding box center [208, 57] width 30 height 16
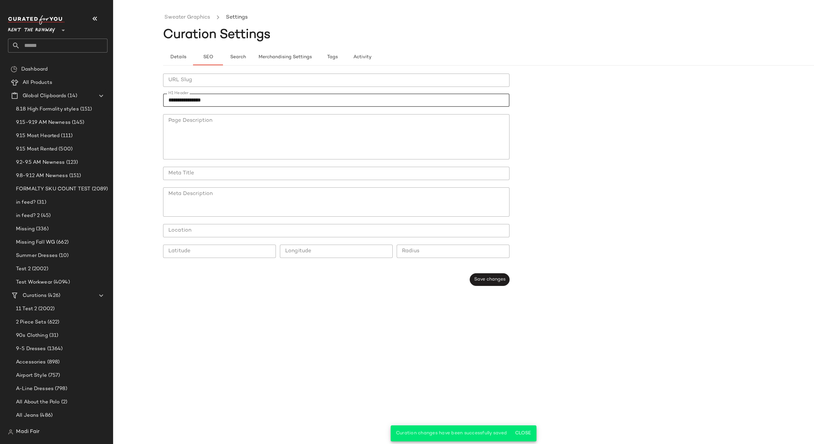
drag, startPoint x: 176, startPoint y: 104, endPoint x: 163, endPoint y: 104, distance: 13.7
click at [163, 104] on div "**********" at bounding box center [407, 228] width 814 height 434
paste input "**********"
type input "**********"
click at [493, 284] on button "Save changes" at bounding box center [490, 279] width 40 height 13
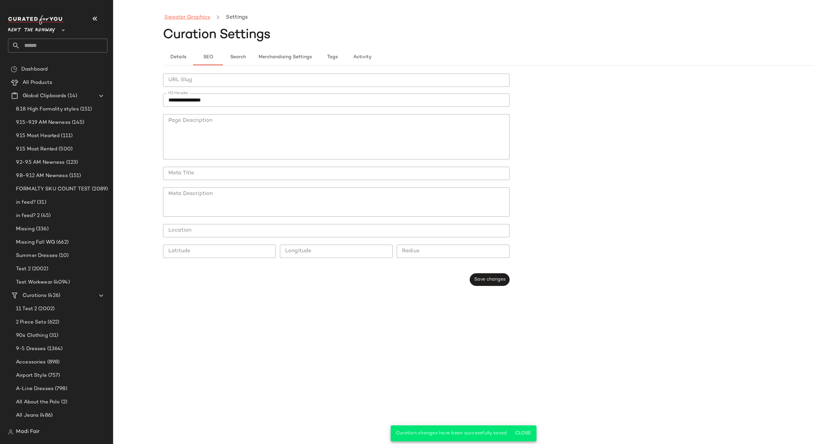
click at [184, 18] on link "Sweater Graphics" at bounding box center [187, 17] width 46 height 9
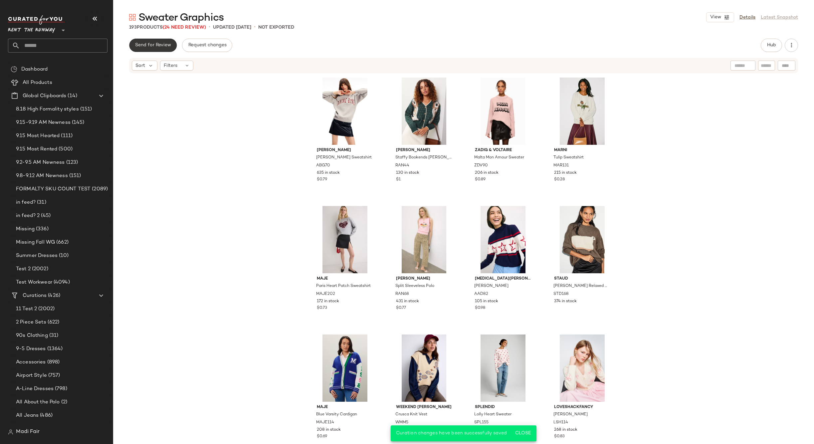
click at [159, 47] on span "Send for Review" at bounding box center [153, 45] width 36 height 5
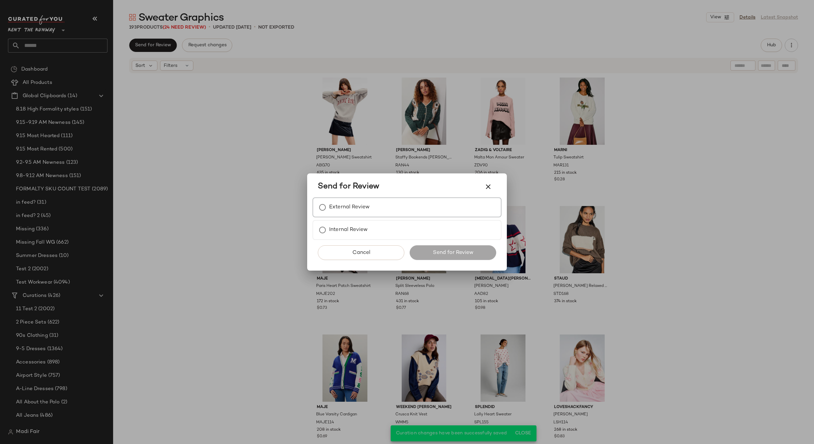
click at [335, 213] on label "External Review" at bounding box center [349, 207] width 41 height 13
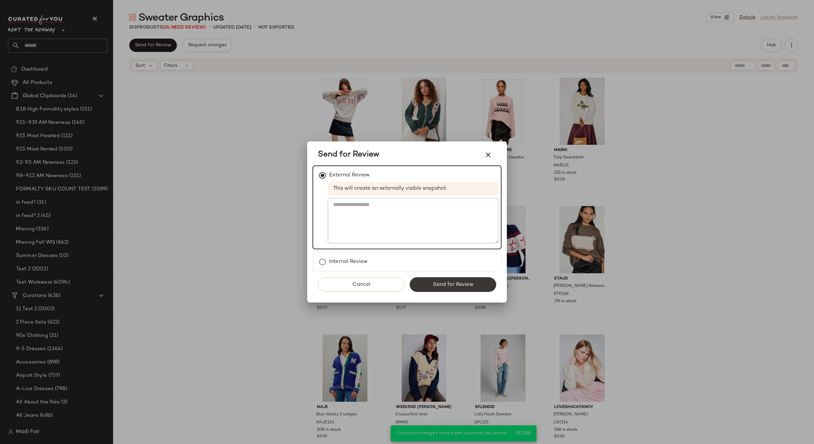
click at [440, 284] on span "Send for Review" at bounding box center [453, 285] width 41 height 6
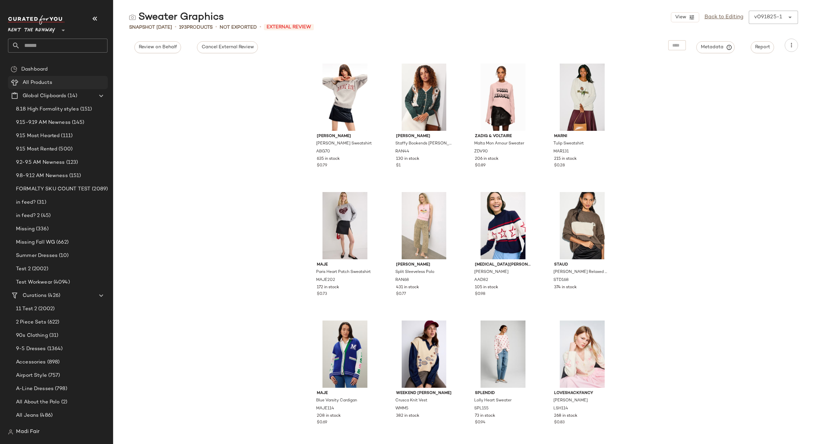
click at [58, 83] on div "All Products" at bounding box center [63, 83] width 85 height 8
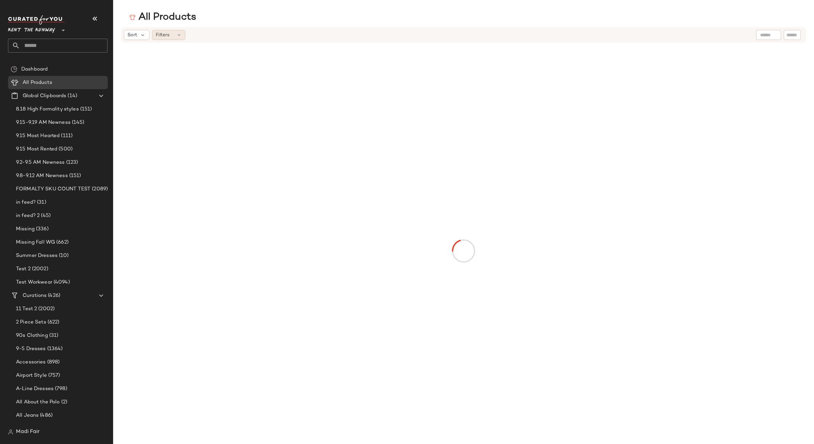
click at [175, 40] on div "Filters" at bounding box center [168, 35] width 33 height 10
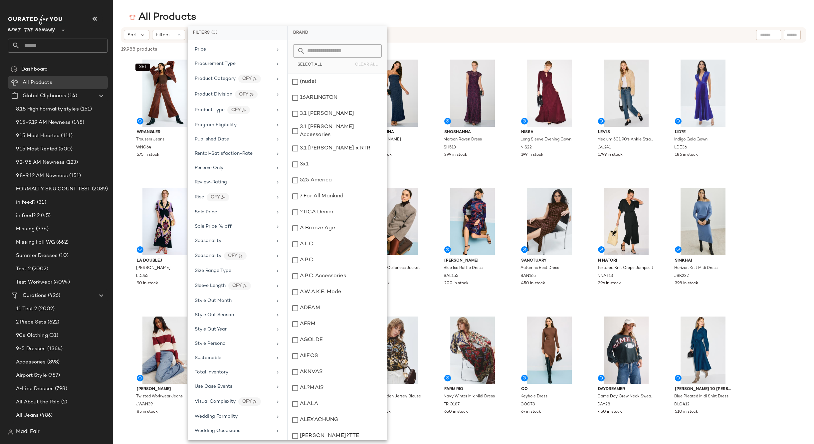
scroll to position [746, 0]
click at [212, 272] on span "Size Range Type" at bounding box center [213, 269] width 37 height 5
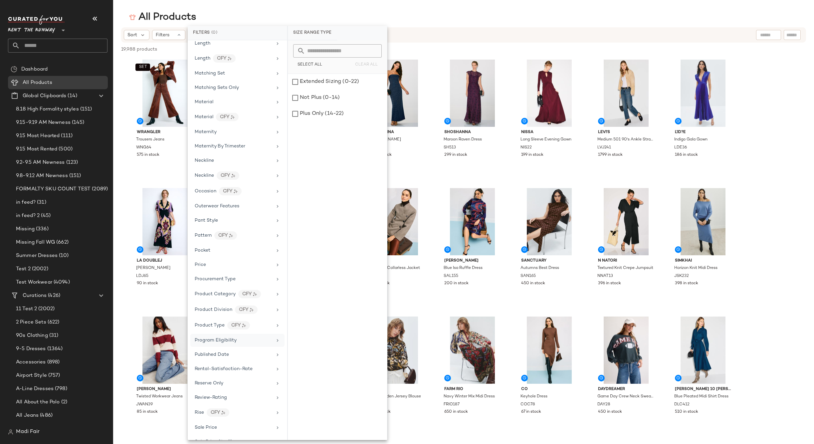
scroll to position [513, 0]
click at [228, 12] on div "All Products" at bounding box center [463, 17] width 701 height 13
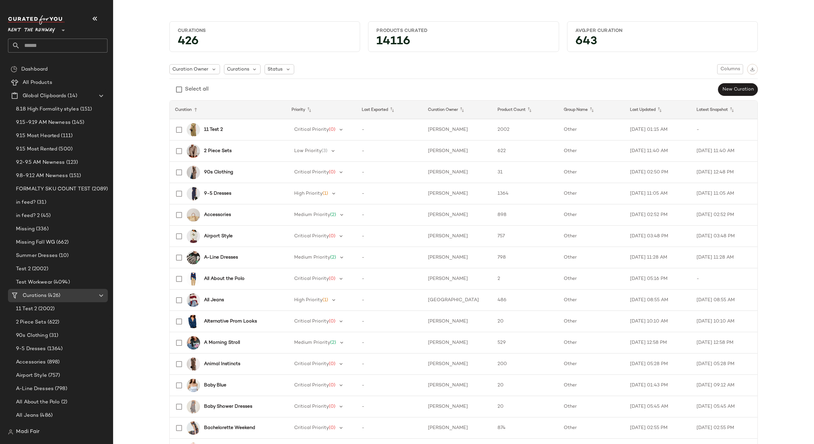
click at [60, 28] on icon at bounding box center [63, 30] width 8 height 8
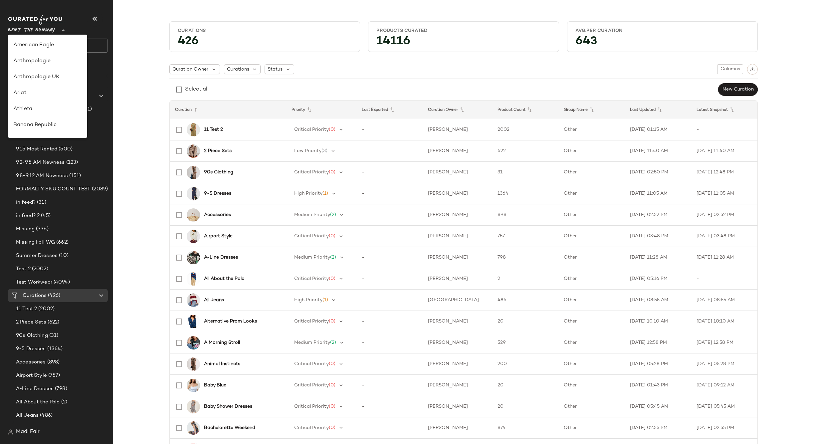
scroll to position [304, 0]
click at [59, 89] on div "Saks OFF 5TH" at bounding box center [47, 93] width 79 height 16
type input "**"
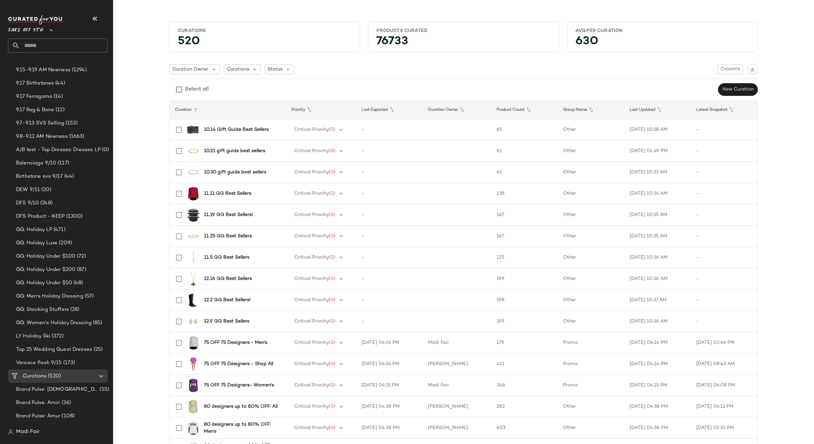
scroll to position [79, 0]
click at [50, 49] on input "text" at bounding box center [64, 46] width 88 height 14
click at [80, 296] on span "GG: Men's Holiday Dressing" at bounding box center [49, 297] width 67 height 8
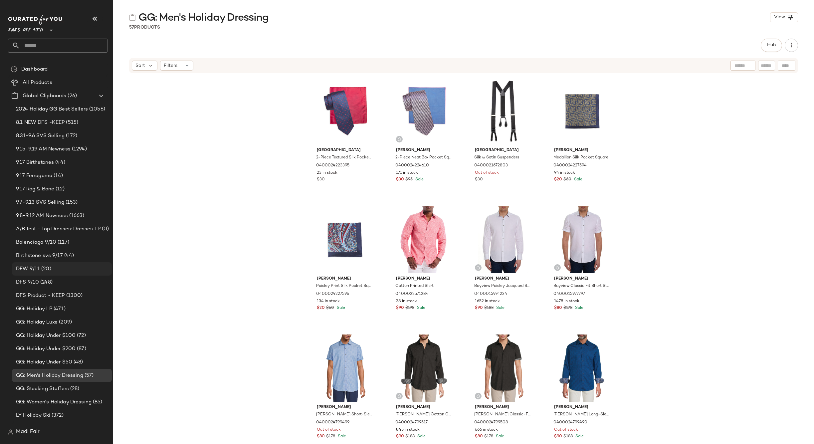
scroll to position [200, 0]
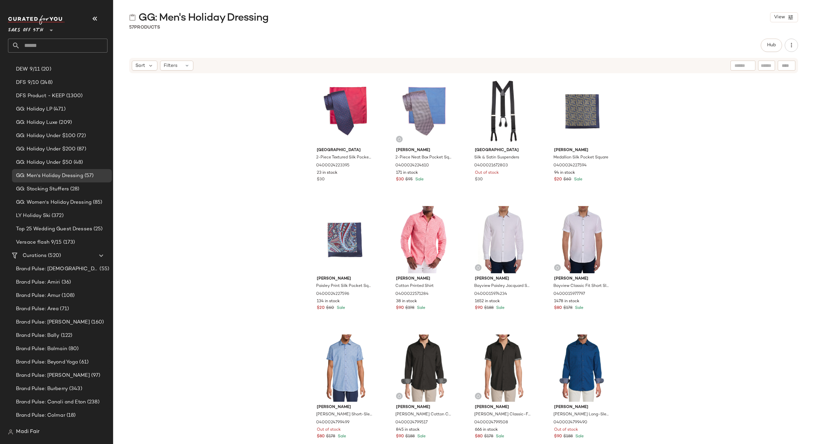
click at [45, 45] on input "text" at bounding box center [64, 46] width 88 height 14
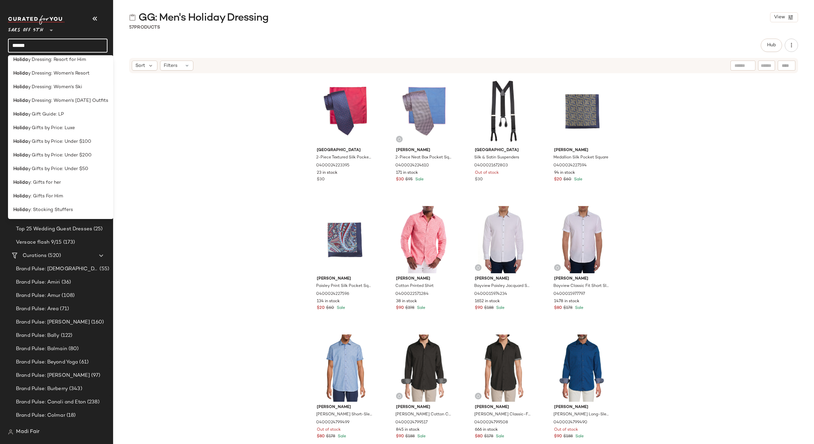
scroll to position [196, 0]
type input "******"
click at [194, 154] on div "Saks Fifth Avenue 2-Piece Textured Silk Pocket Square & Tie Set 0400024223395 2…" at bounding box center [463, 258] width 701 height 368
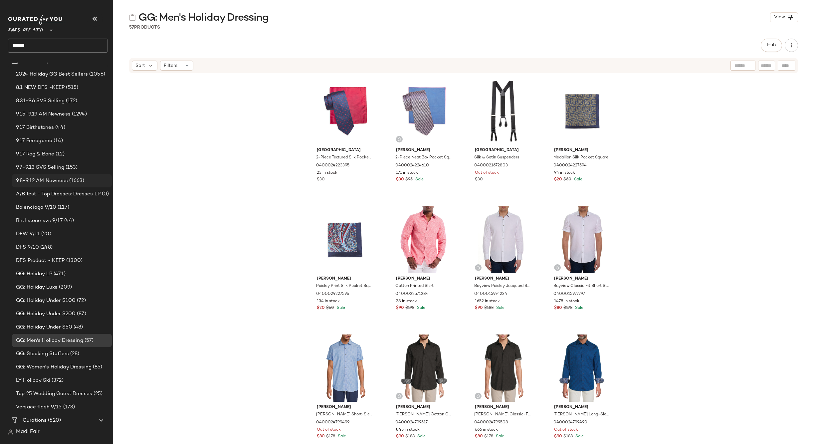
scroll to position [0, 0]
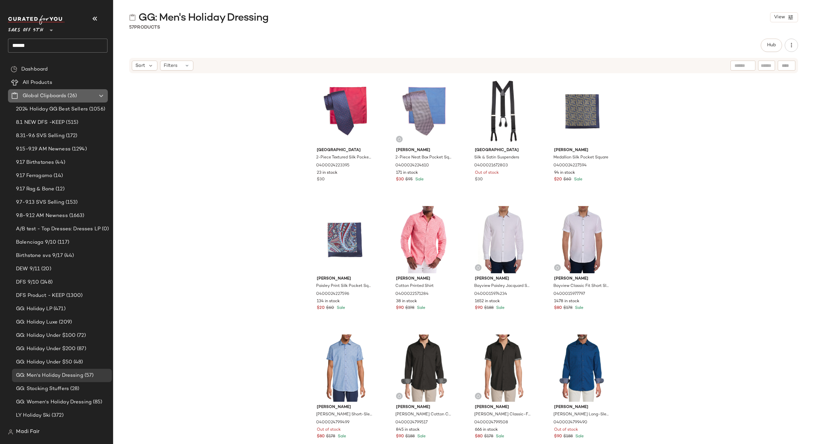
click at [50, 93] on span "Global Clipboards" at bounding box center [45, 96] width 44 height 8
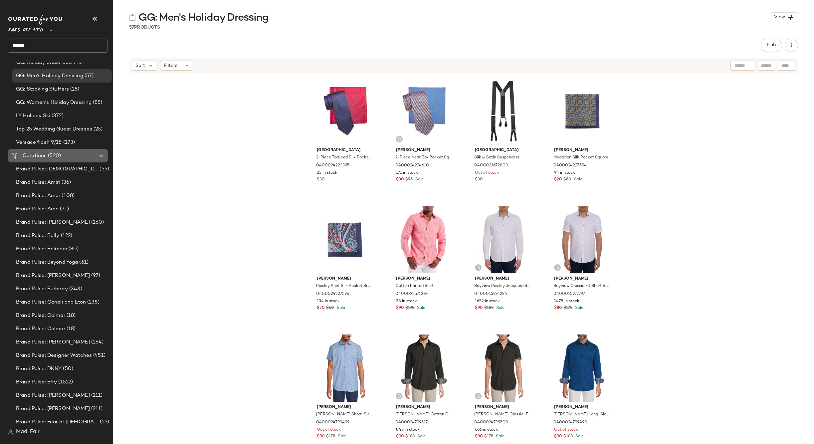
click at [55, 155] on span "(520)" at bounding box center [54, 156] width 14 height 8
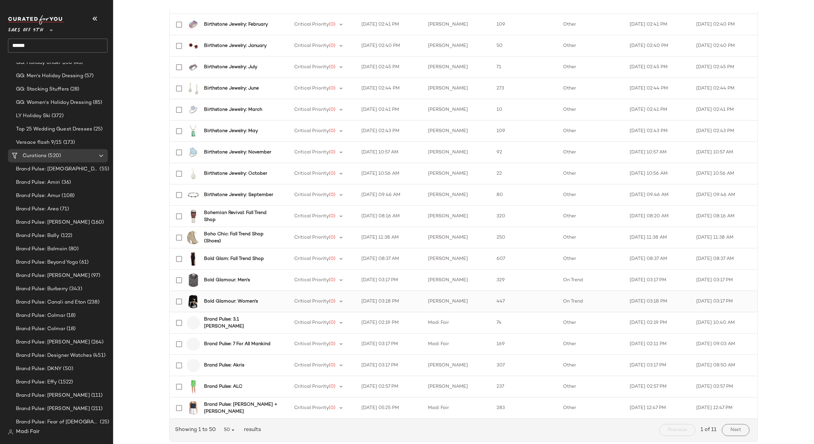
scroll to position [779, 0]
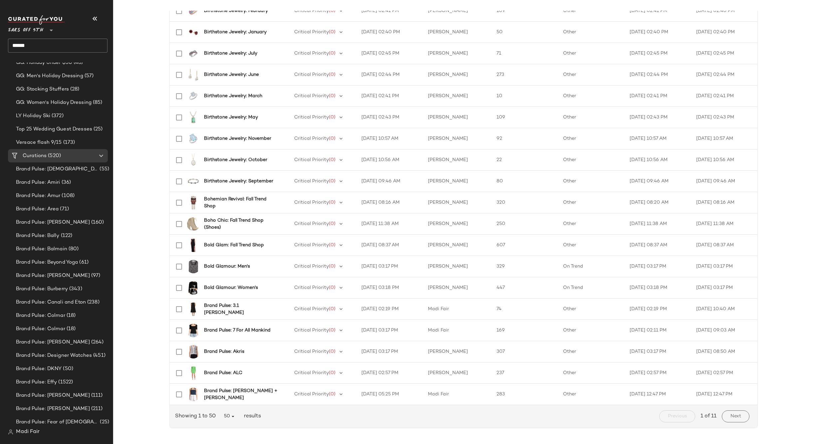
click at [730, 423] on div "Next" at bounding box center [736, 416] width 33 height 17
click at [730, 421] on button "Next" at bounding box center [736, 417] width 28 height 12
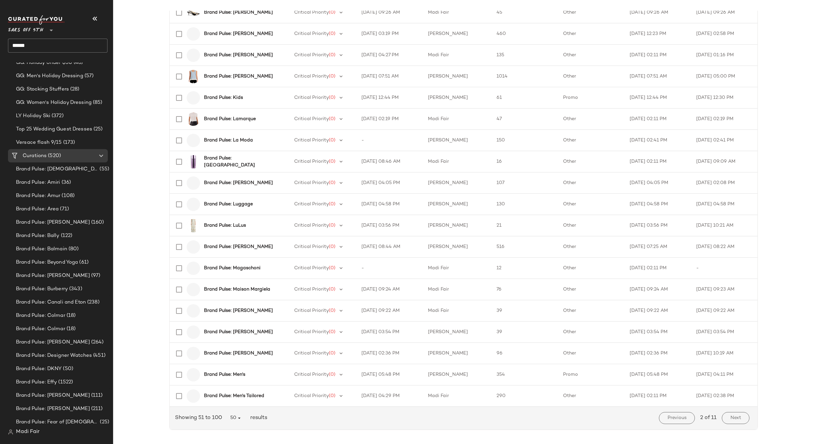
scroll to position [779, 0]
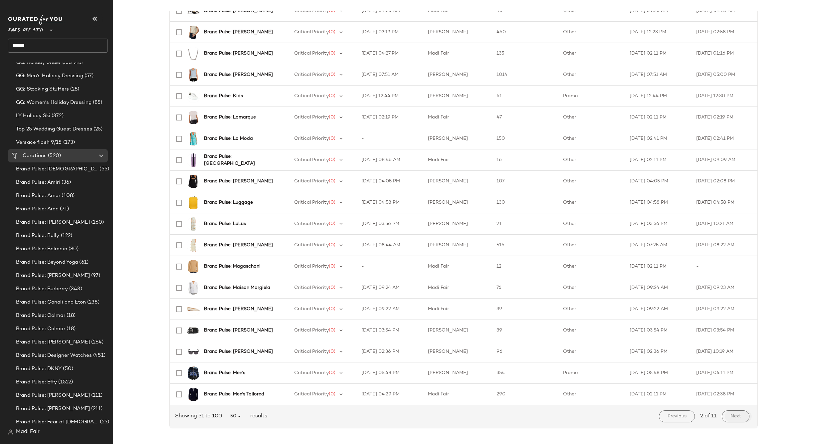
click at [736, 412] on button "Next" at bounding box center [736, 417] width 28 height 12
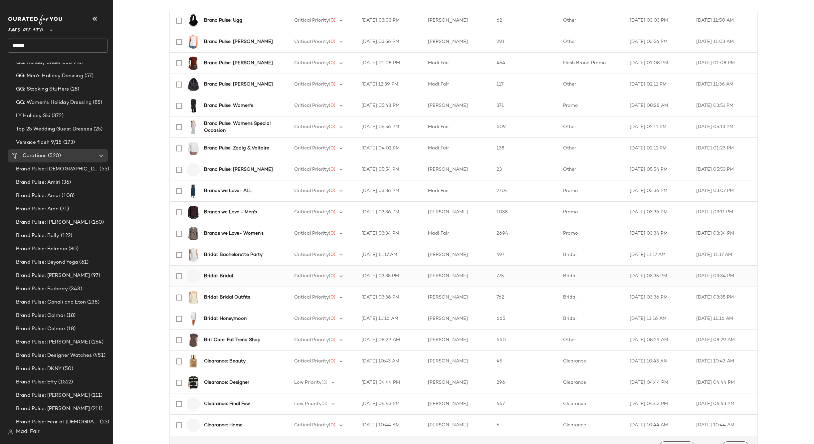
scroll to position [779, 0]
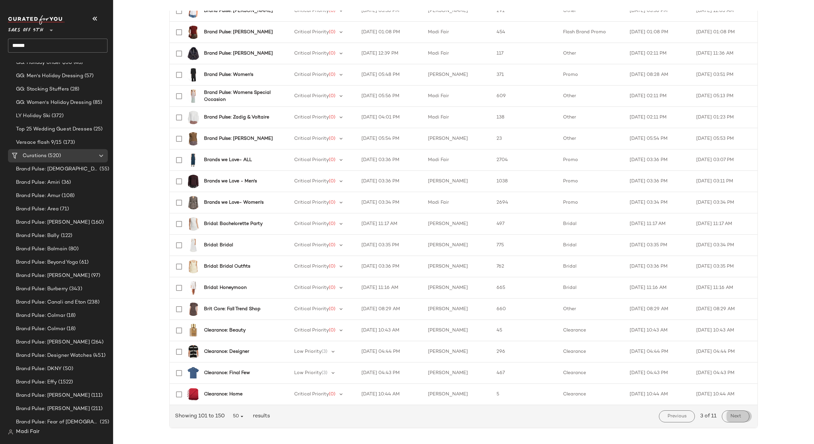
click at [740, 412] on button "Next" at bounding box center [736, 417] width 28 height 12
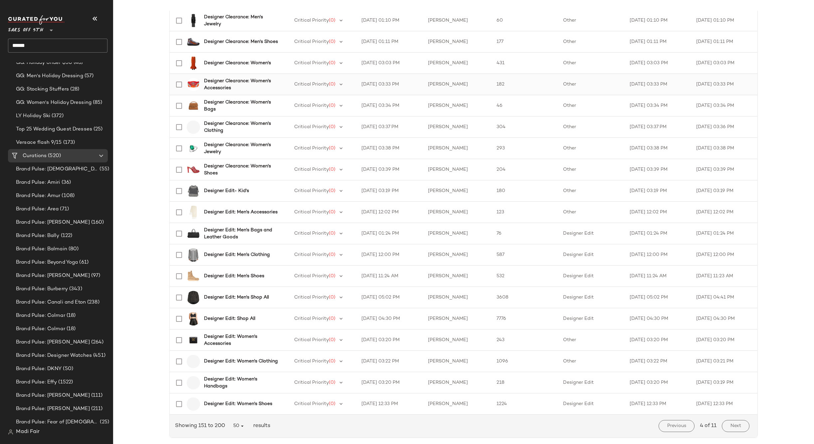
scroll to position [779, 0]
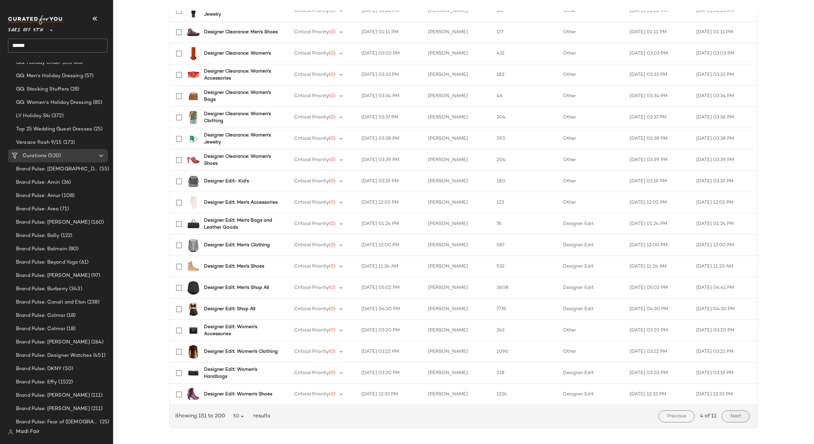
click at [737, 419] on span "Next" at bounding box center [736, 416] width 11 height 5
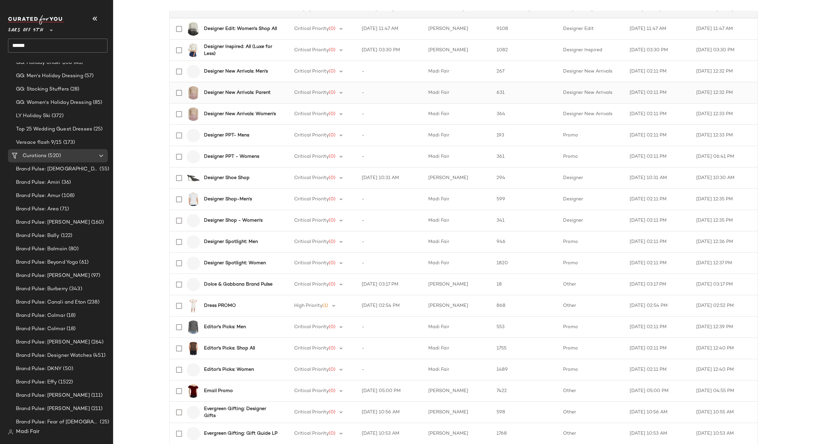
scroll to position [133, 0]
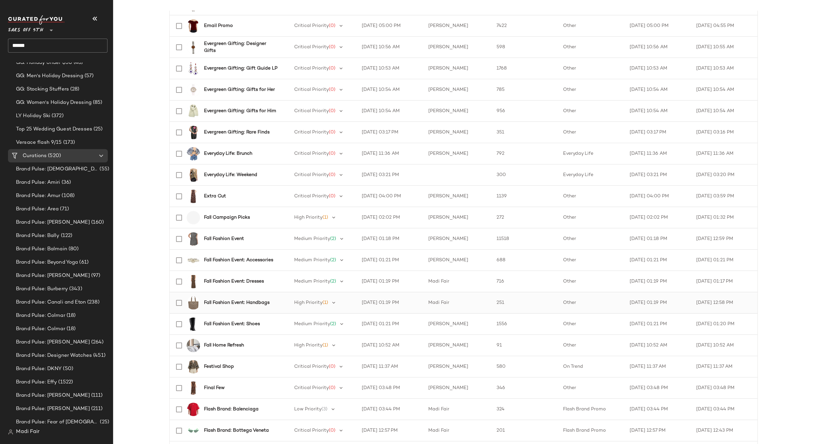
scroll to position [566, 0]
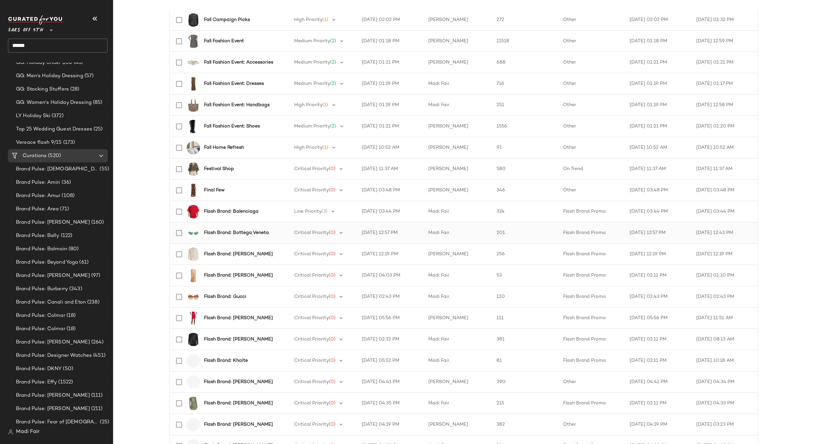
scroll to position [666, 0]
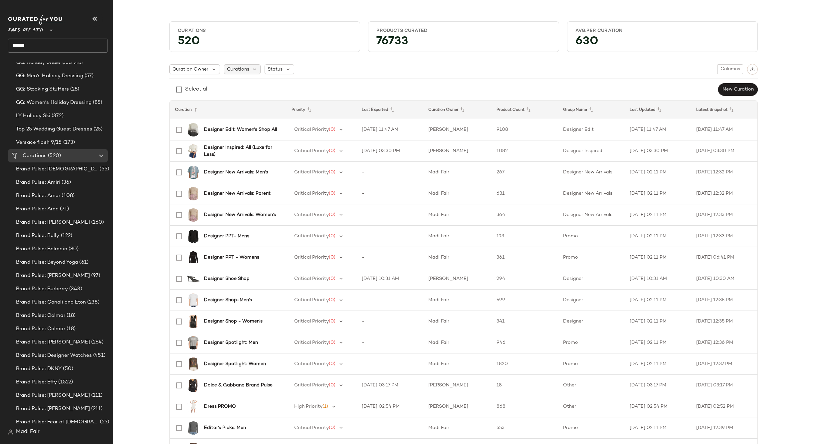
click at [244, 66] on span "Curations" at bounding box center [238, 69] width 22 height 7
click at [281, 69] on div "Status" at bounding box center [280, 69] width 30 height 10
click at [286, 84] on span "Archived" at bounding box center [289, 86] width 20 height 13
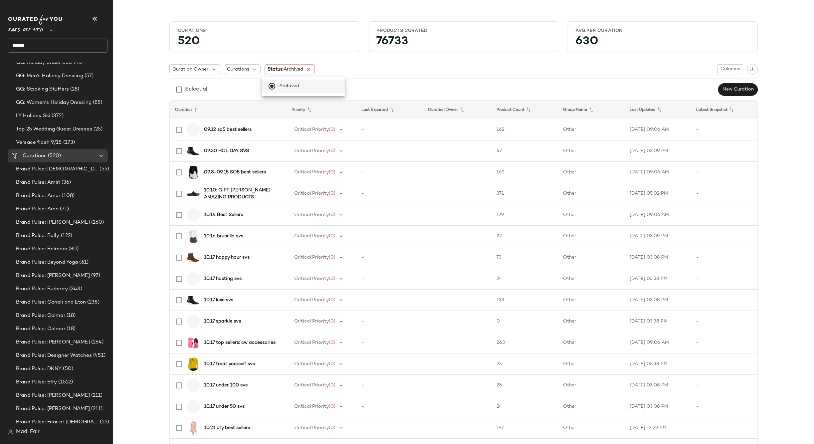
click at [361, 70] on div "Curation Owner Curations Status: Archived Columns" at bounding box center [463, 69] width 589 height 11
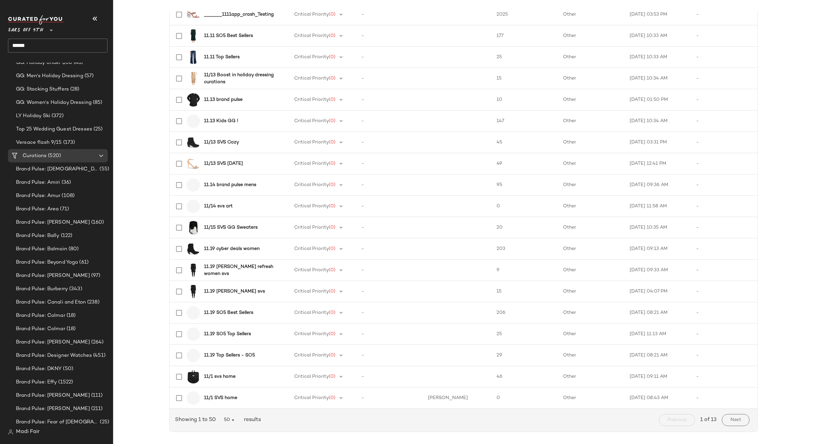
scroll to position [779, 0]
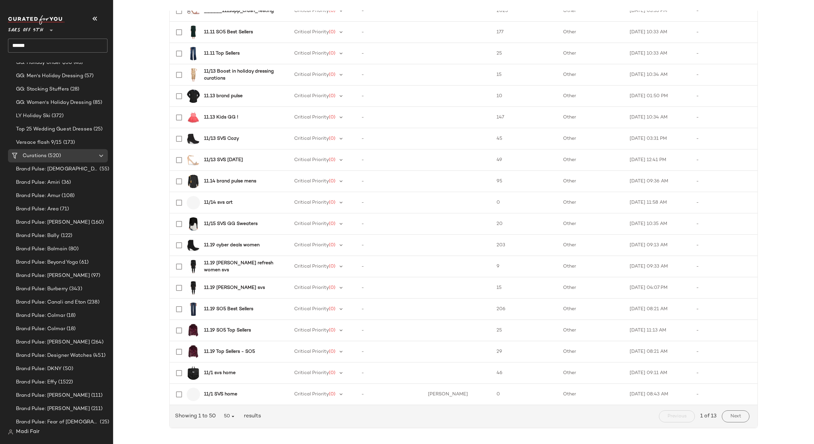
drag, startPoint x: 735, startPoint y: 413, endPoint x: 731, endPoint y: 412, distance: 3.8
click at [735, 414] on button "Next" at bounding box center [736, 417] width 28 height 12
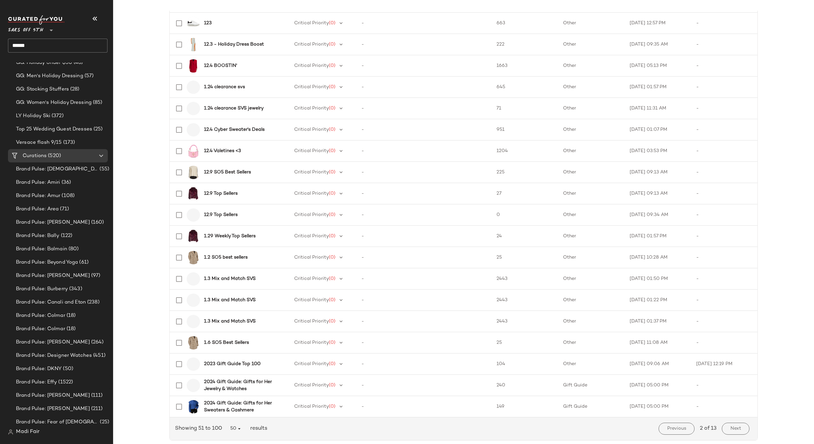
scroll to position [779, 0]
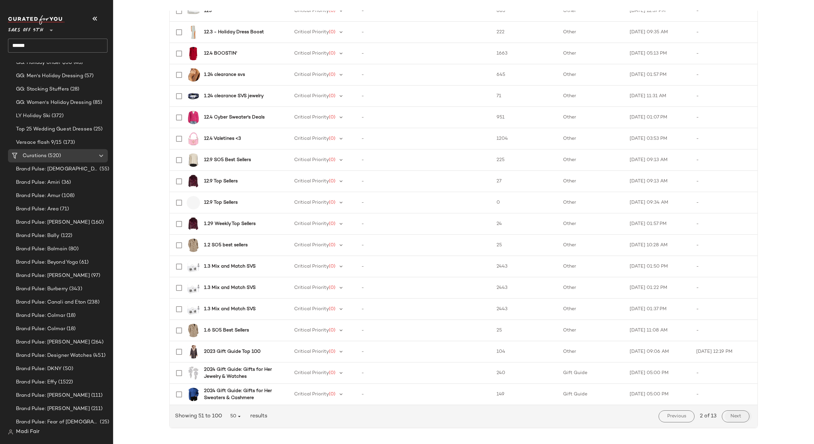
click at [728, 414] on button "Next" at bounding box center [736, 417] width 28 height 12
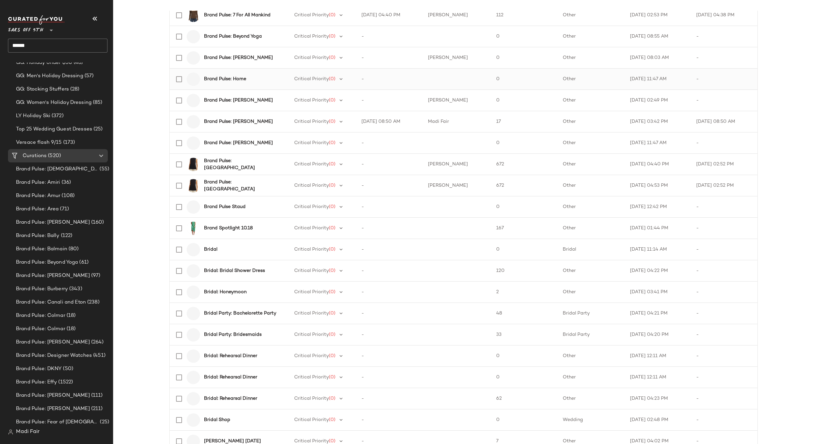
scroll to position [779, 0]
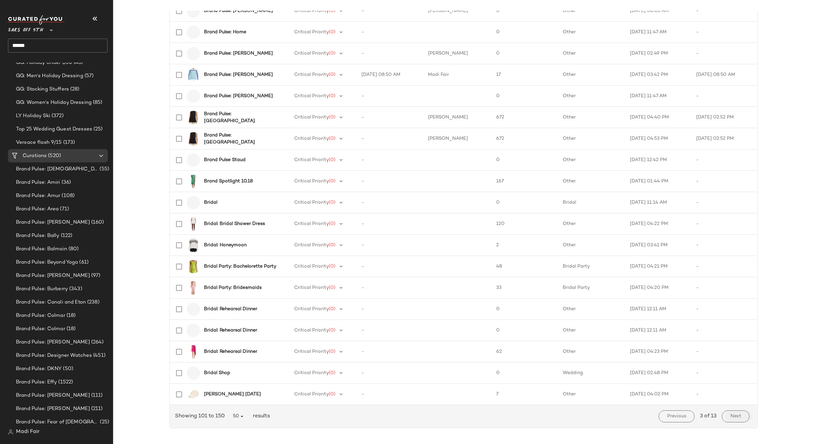
click at [735, 414] on span "Next" at bounding box center [736, 416] width 11 height 5
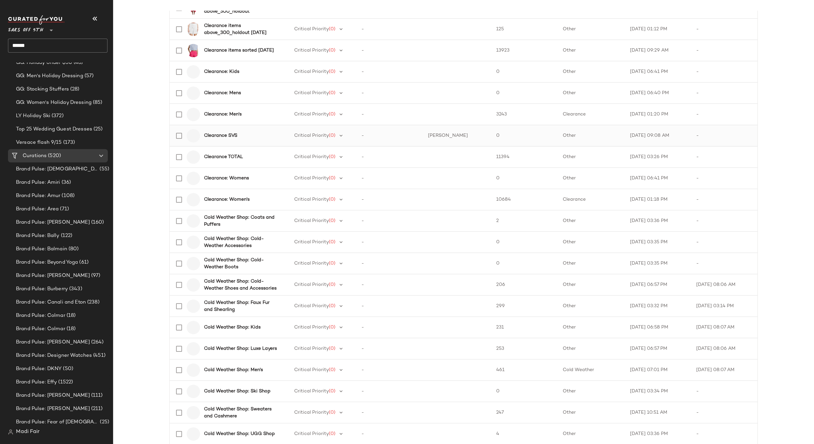
scroll to position [466, 0]
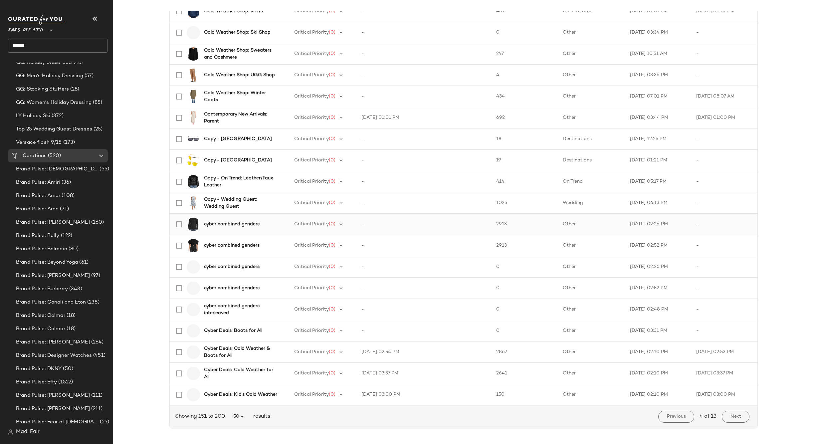
scroll to position [779, 0]
click at [726, 416] on button "Next" at bounding box center [736, 417] width 28 height 12
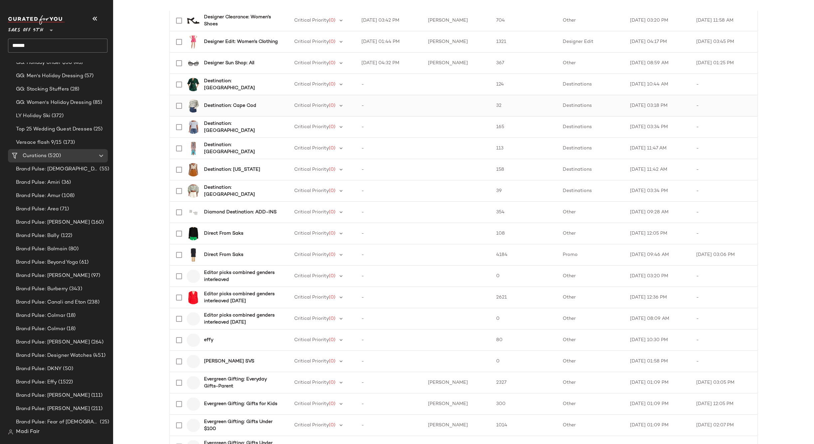
scroll to position [333, 0]
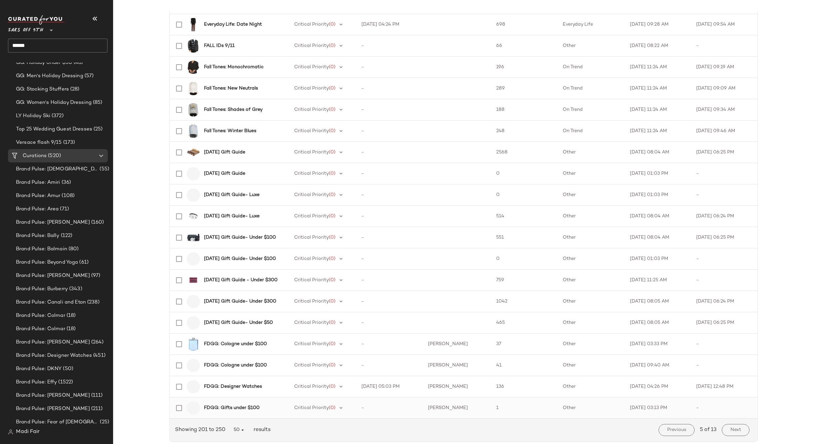
scroll to position [779, 0]
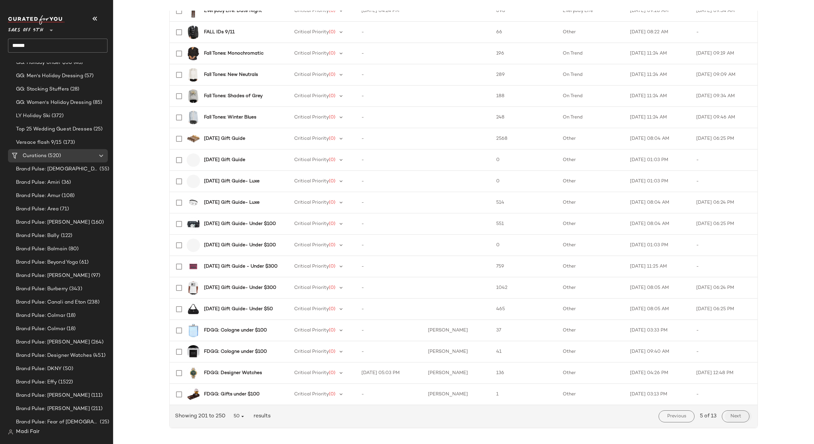
click at [731, 414] on span "Next" at bounding box center [736, 416] width 11 height 5
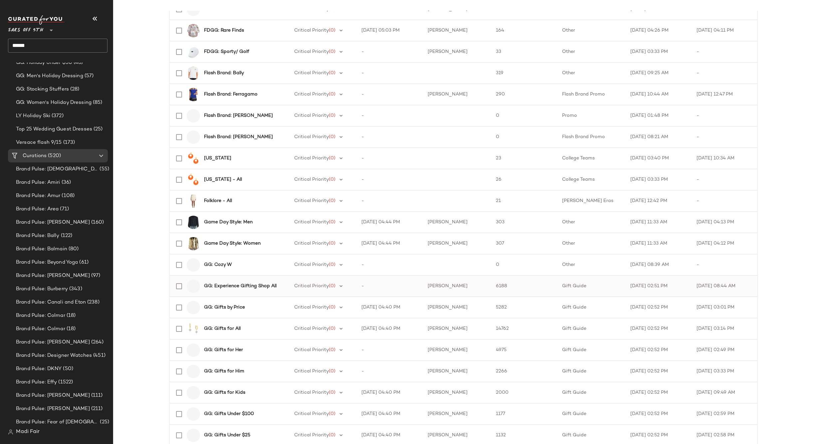
scroll to position [200, 0]
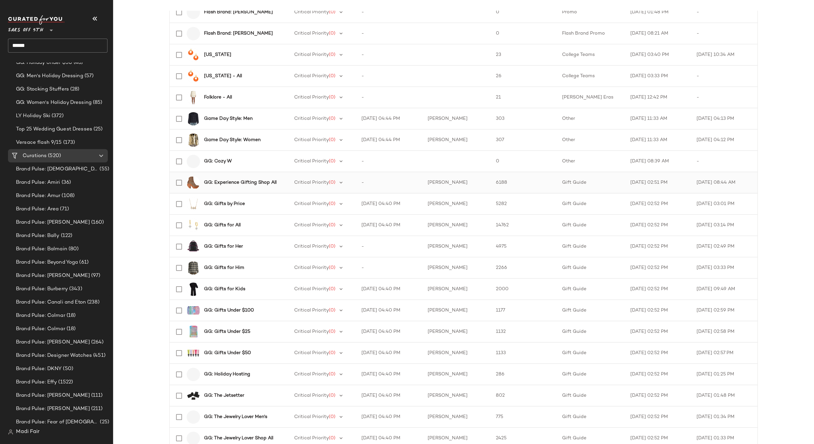
scroll to position [300, 0]
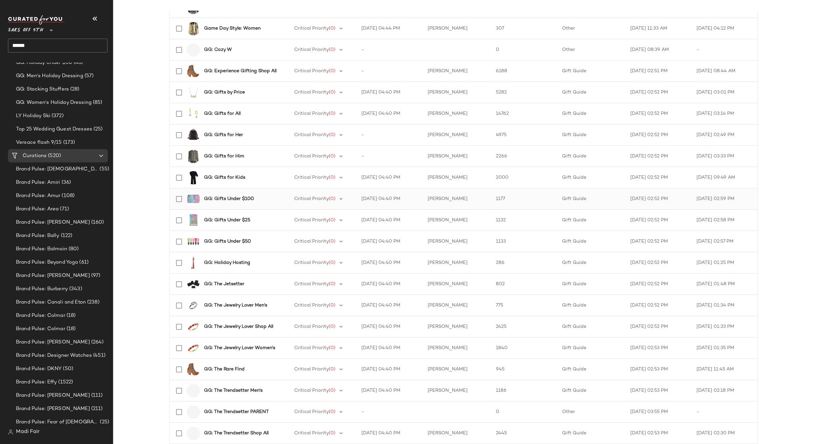
scroll to position [433, 0]
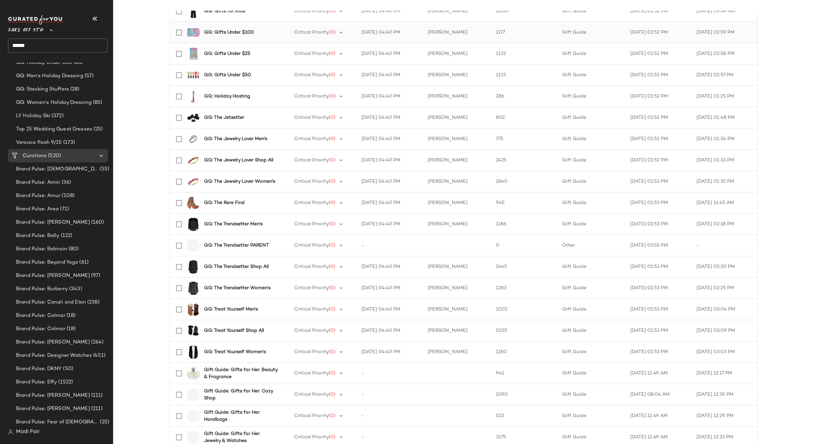
scroll to position [599, 0]
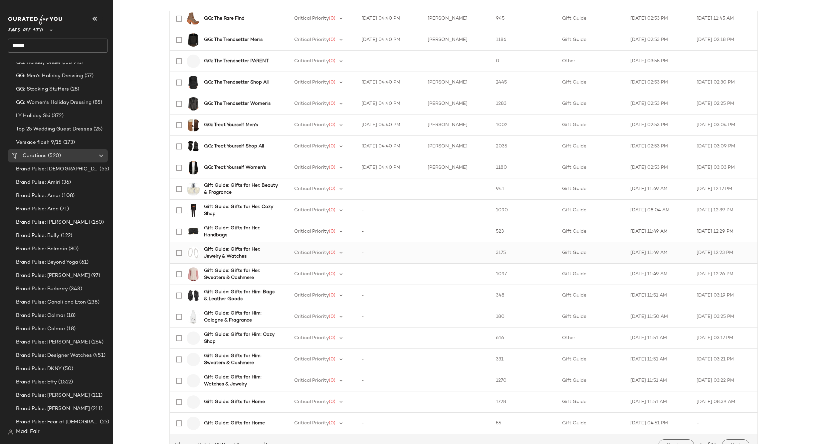
scroll to position [766, 0]
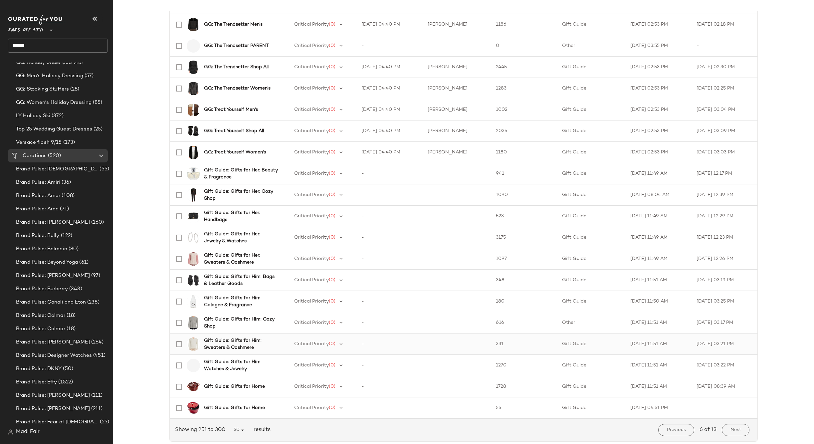
scroll to position [779, 0]
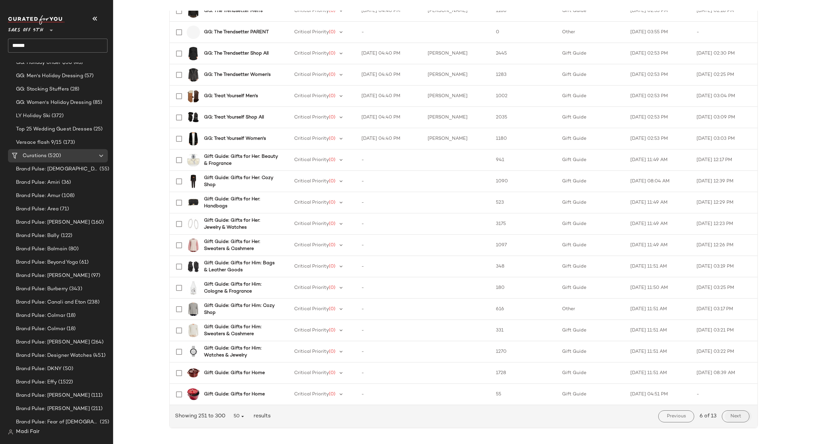
click at [734, 414] on span "Next" at bounding box center [736, 416] width 11 height 5
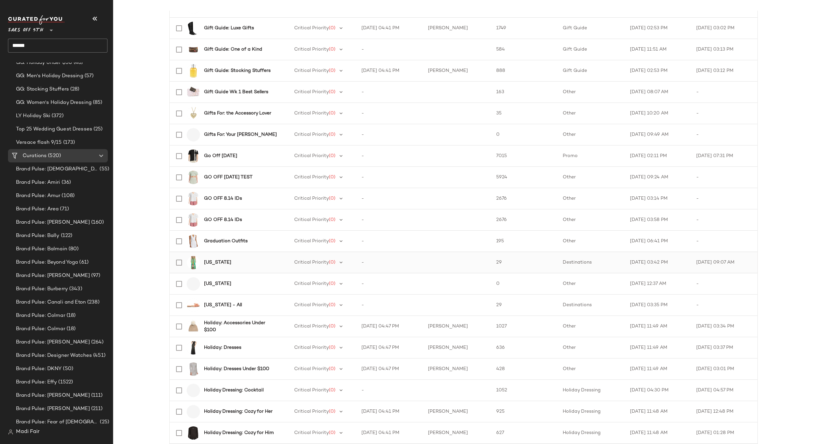
scroll to position [133, 0]
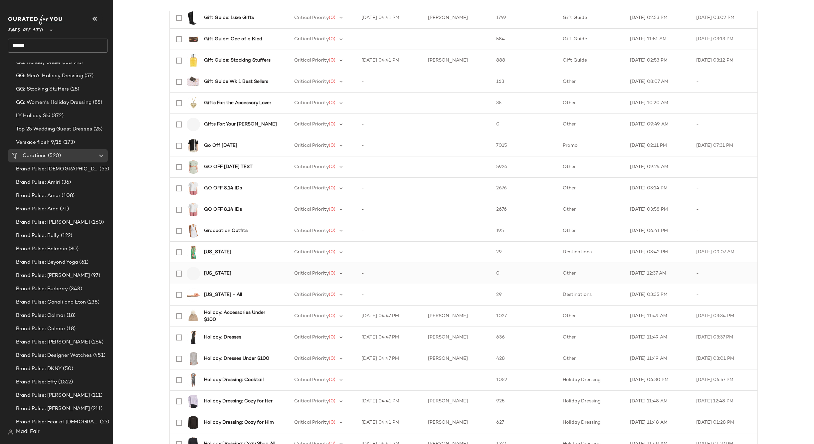
scroll to position [166, 0]
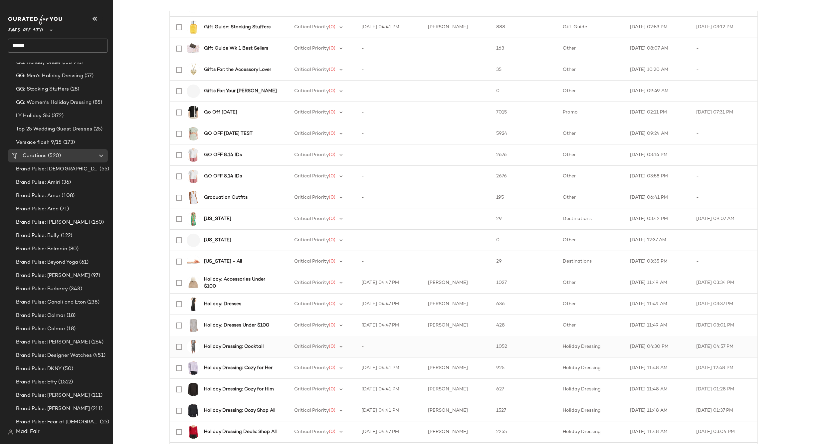
scroll to position [200, 0]
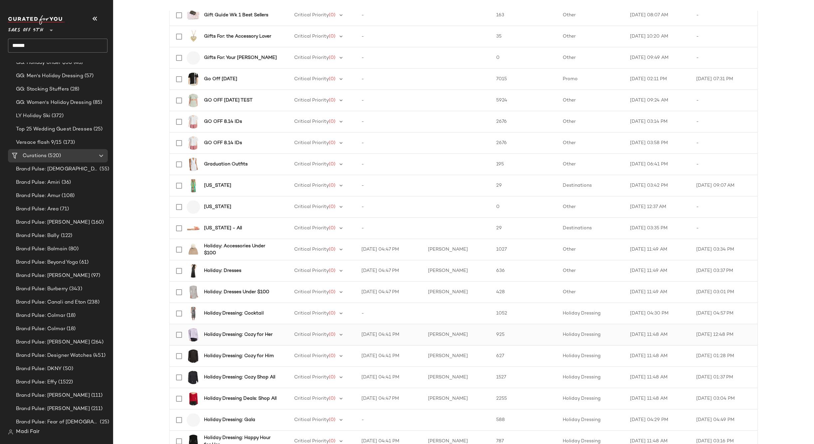
scroll to position [233, 0]
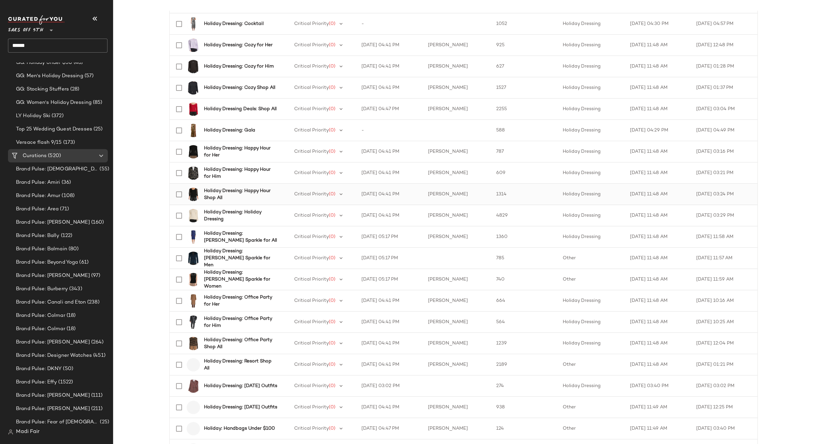
scroll to position [499, 0]
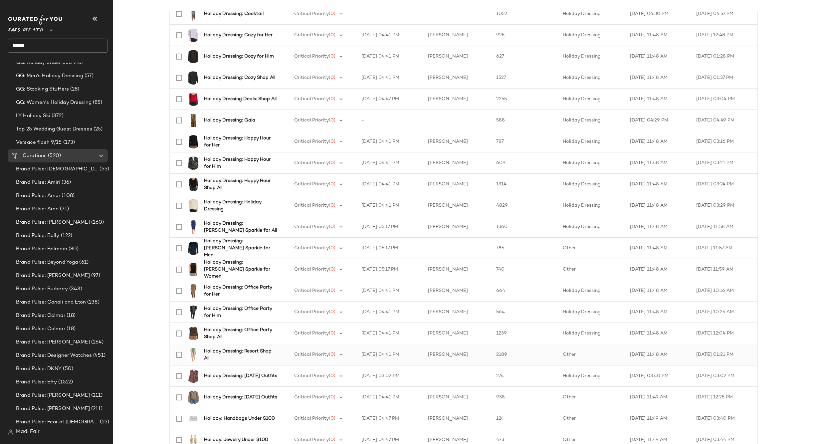
scroll to position [533, 0]
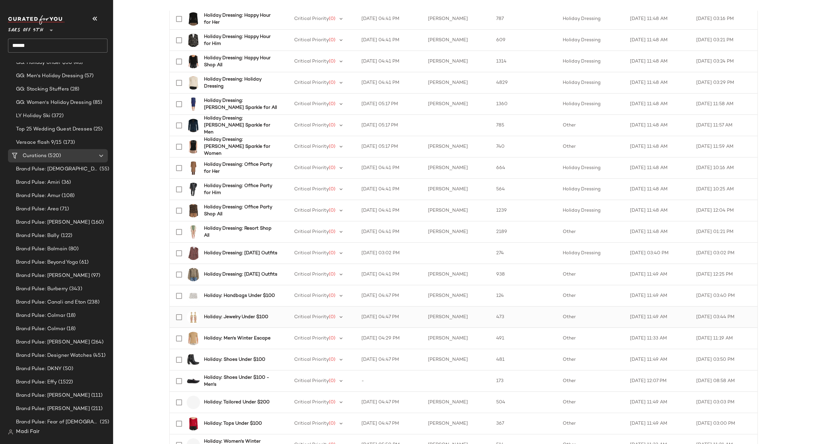
scroll to position [633, 0]
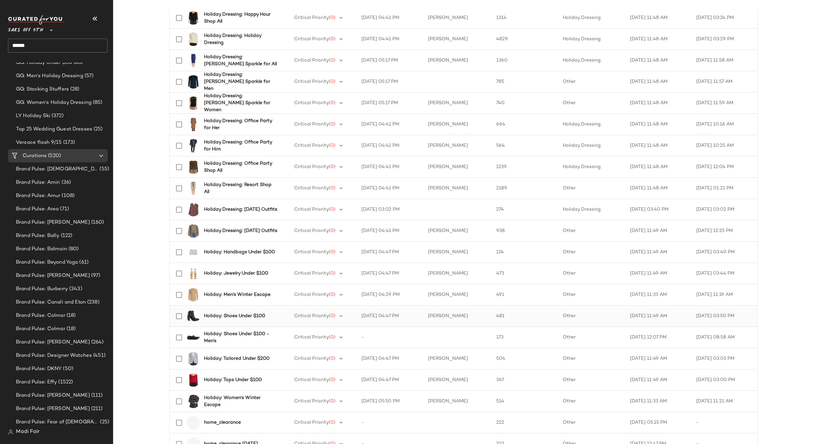
scroll to position [699, 0]
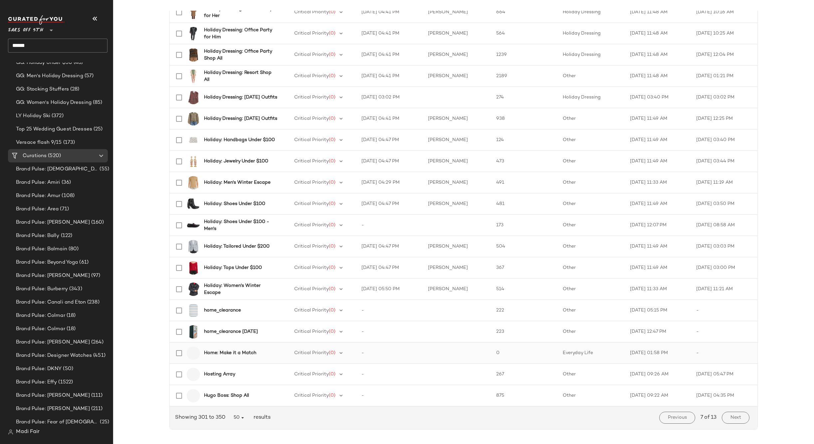
scroll to position [779, 0]
click at [725, 419] on button "Next" at bounding box center [736, 417] width 28 height 12
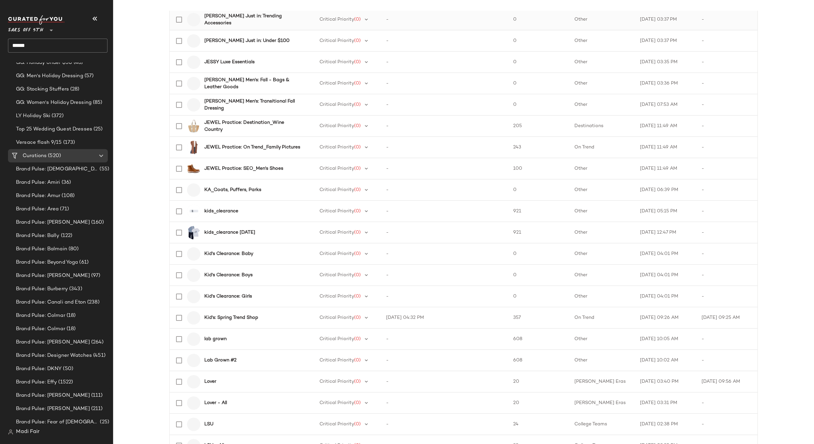
scroll to position [200, 0]
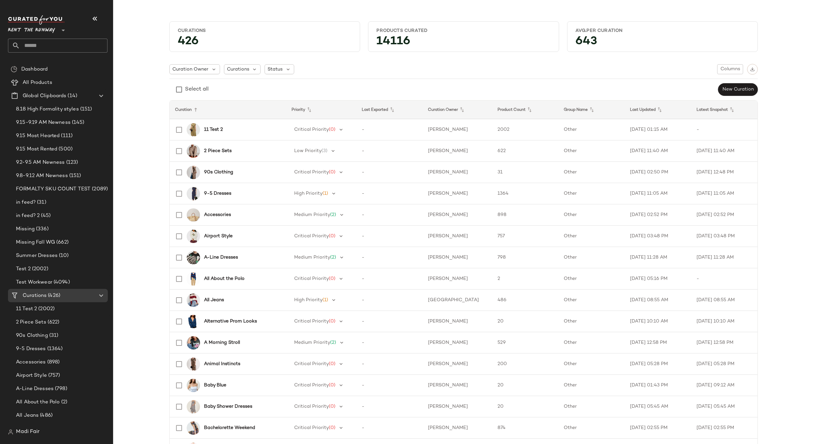
click at [21, 430] on span "Madi Fair" at bounding box center [28, 432] width 24 height 8
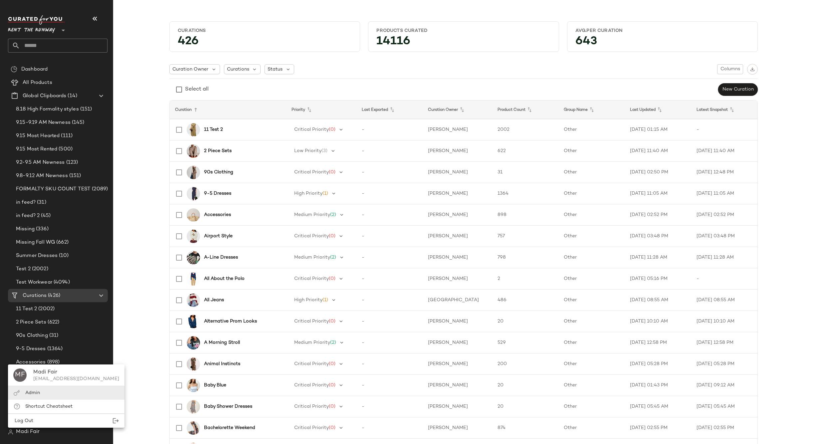
click at [35, 392] on span "Admin" at bounding box center [32, 393] width 15 height 5
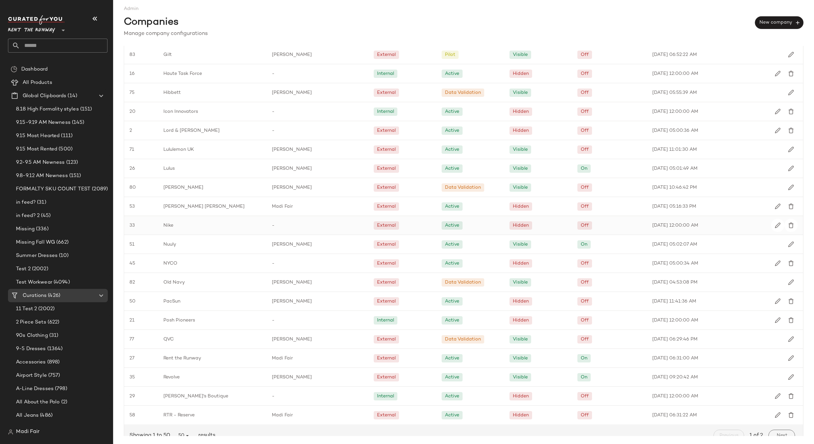
scroll to position [597, 0]
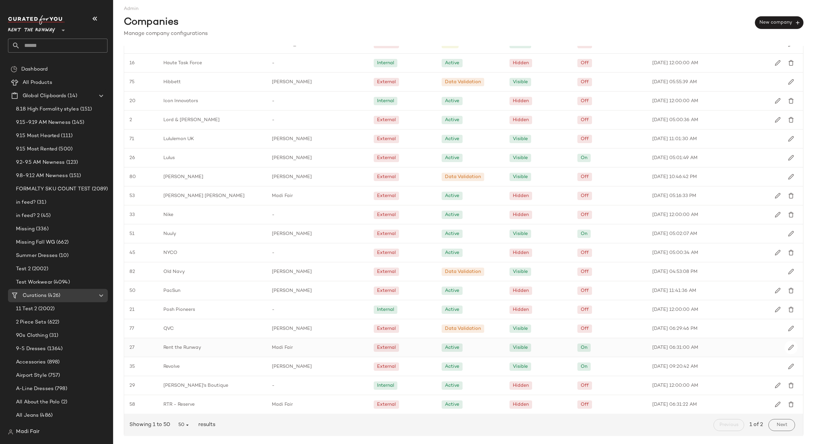
click at [208, 347] on div "Rent the Runway" at bounding box center [212, 347] width 109 height 19
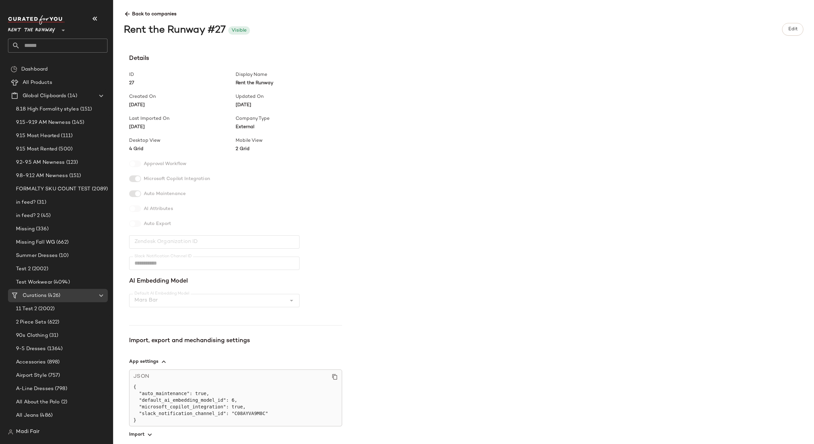
click at [504, 270] on div "**********" at bounding box center [469, 246] width 691 height 385
click at [141, 149] on span "4 Grid" at bounding box center [182, 149] width 107 height 7
click at [775, 34] on div "Rent the Runway #27 Visible Edit" at bounding box center [464, 29] width 680 height 18
click at [801, 29] on button "Edit" at bounding box center [792, 29] width 21 height 13
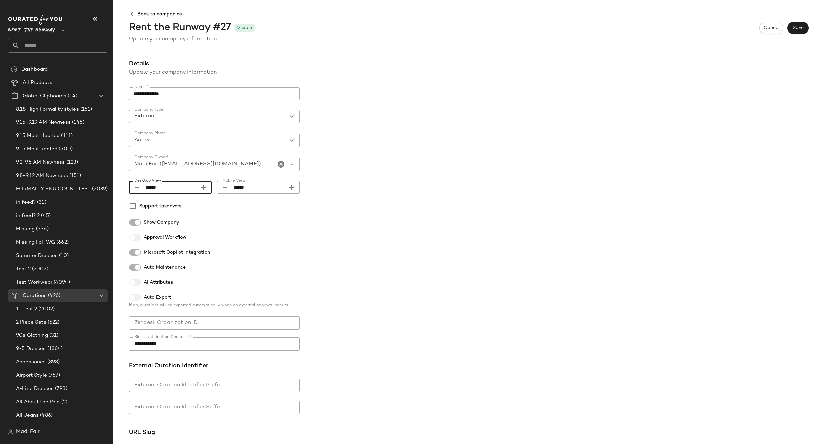
click at [202, 187] on icon "Desktop View appended action" at bounding box center [204, 188] width 8 height 8
type input "******"
click at [549, 122] on div "**********" at bounding box center [469, 249] width 691 height 380
click at [796, 25] on span "Save" at bounding box center [798, 27] width 11 height 5
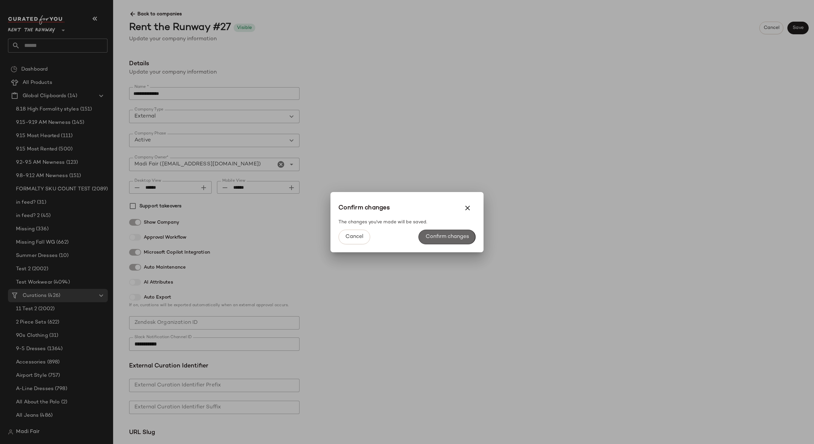
click at [435, 240] on span "Confirm changes" at bounding box center [448, 237] width 44 height 6
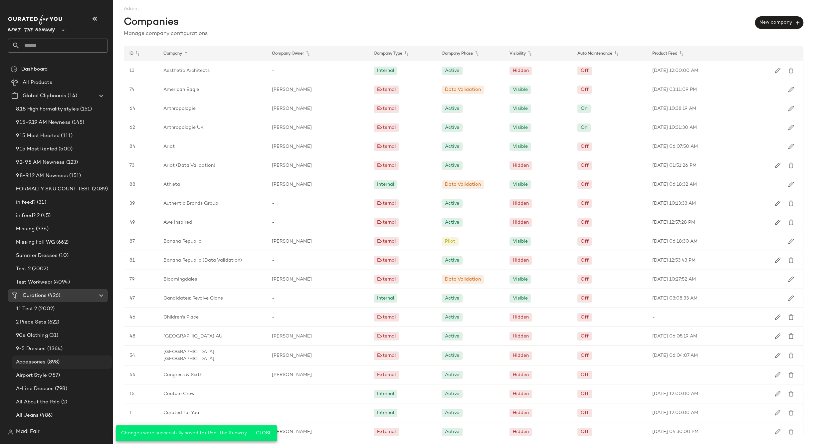
click at [48, 362] on span "(898)" at bounding box center [53, 363] width 14 height 8
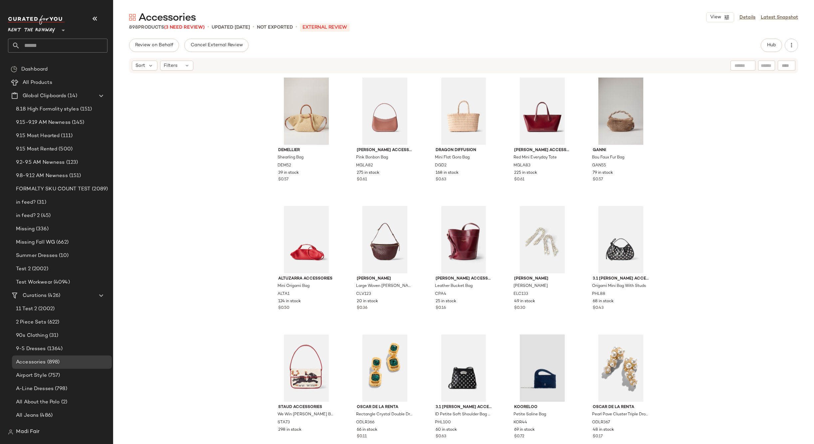
click at [216, 93] on div "DeMellier Shearling Bag DEM52 39 in stock $0.57 Mansur Gavriel Accessories Pink…" at bounding box center [463, 258] width 701 height 368
